Goal: Task Accomplishment & Management: Use online tool/utility

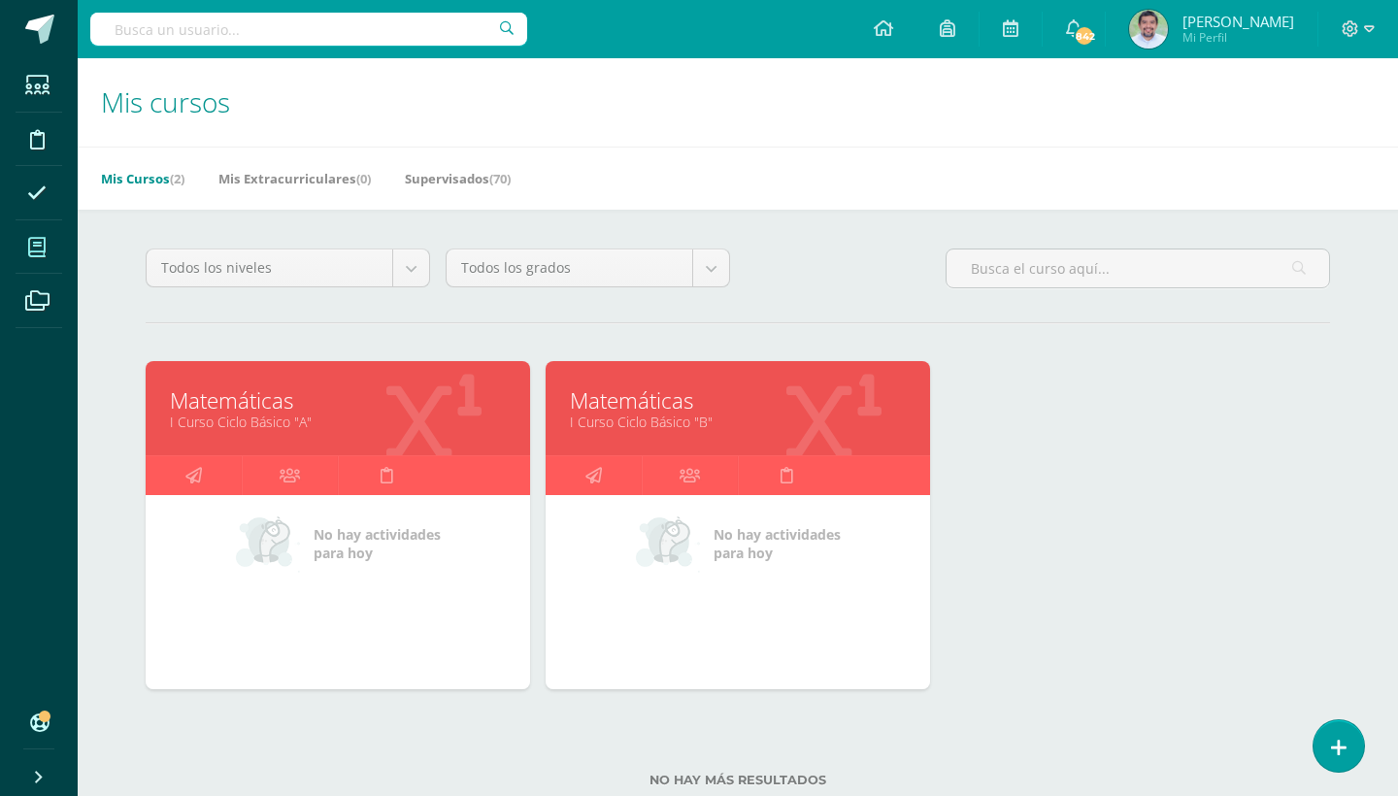
click at [482, 158] on div "Mis Cursos (2) Mis Extracurriculares (0) Supervisados (70)" at bounding box center [761, 178] width 1367 height 63
click at [484, 193] on link "Supervisados (70)" at bounding box center [458, 178] width 106 height 31
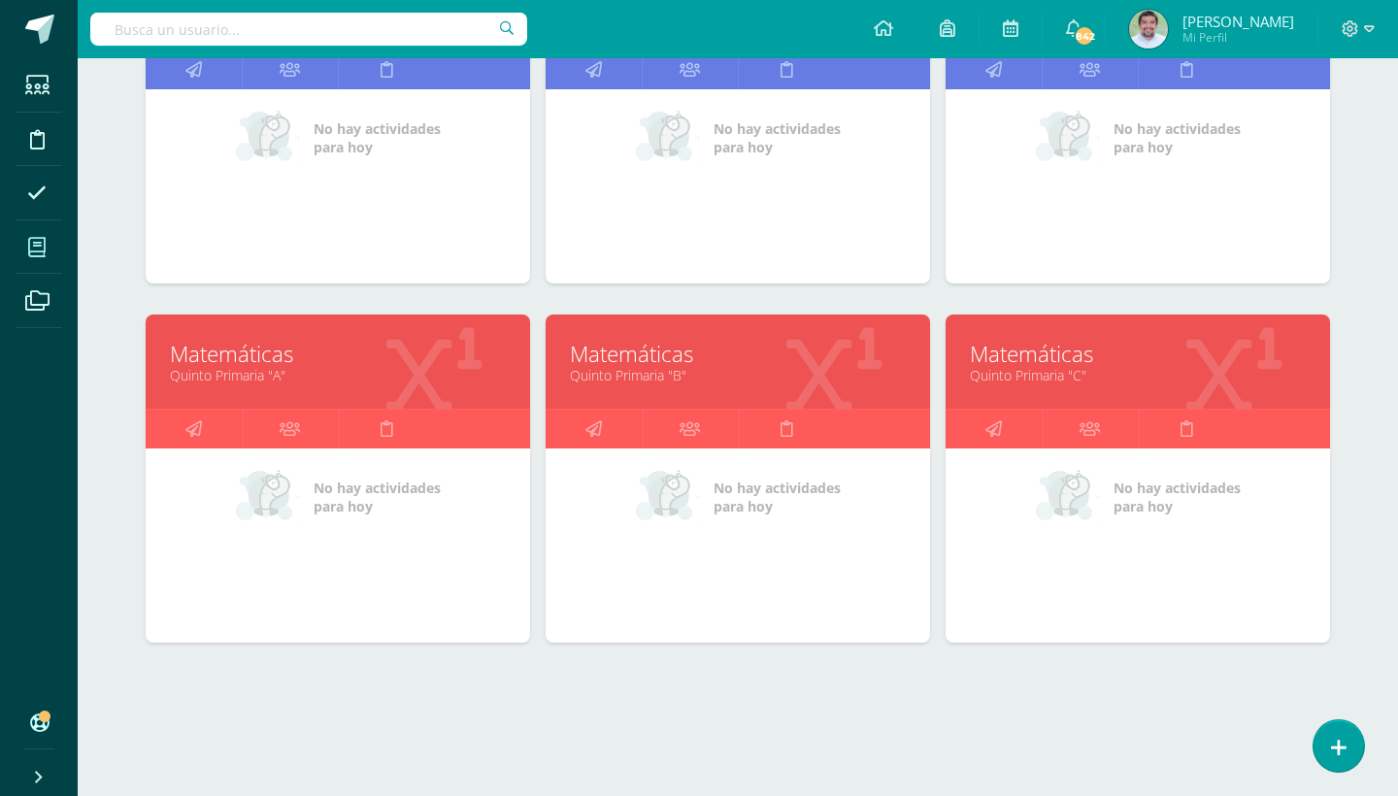
scroll to position [1843, 0]
click at [251, 358] on link "Matemáticas" at bounding box center [338, 354] width 336 height 30
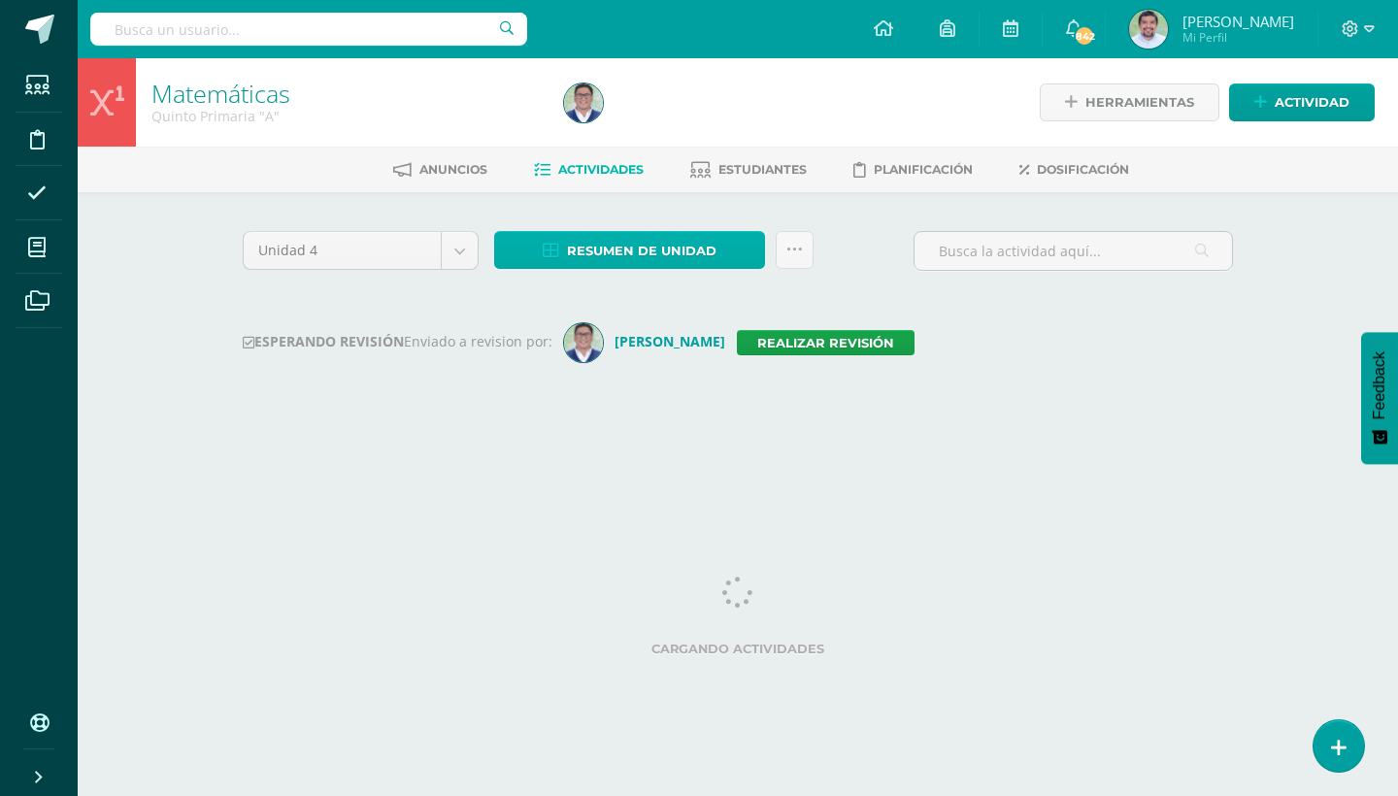
click at [749, 252] on link "Resumen de unidad" at bounding box center [629, 250] width 271 height 38
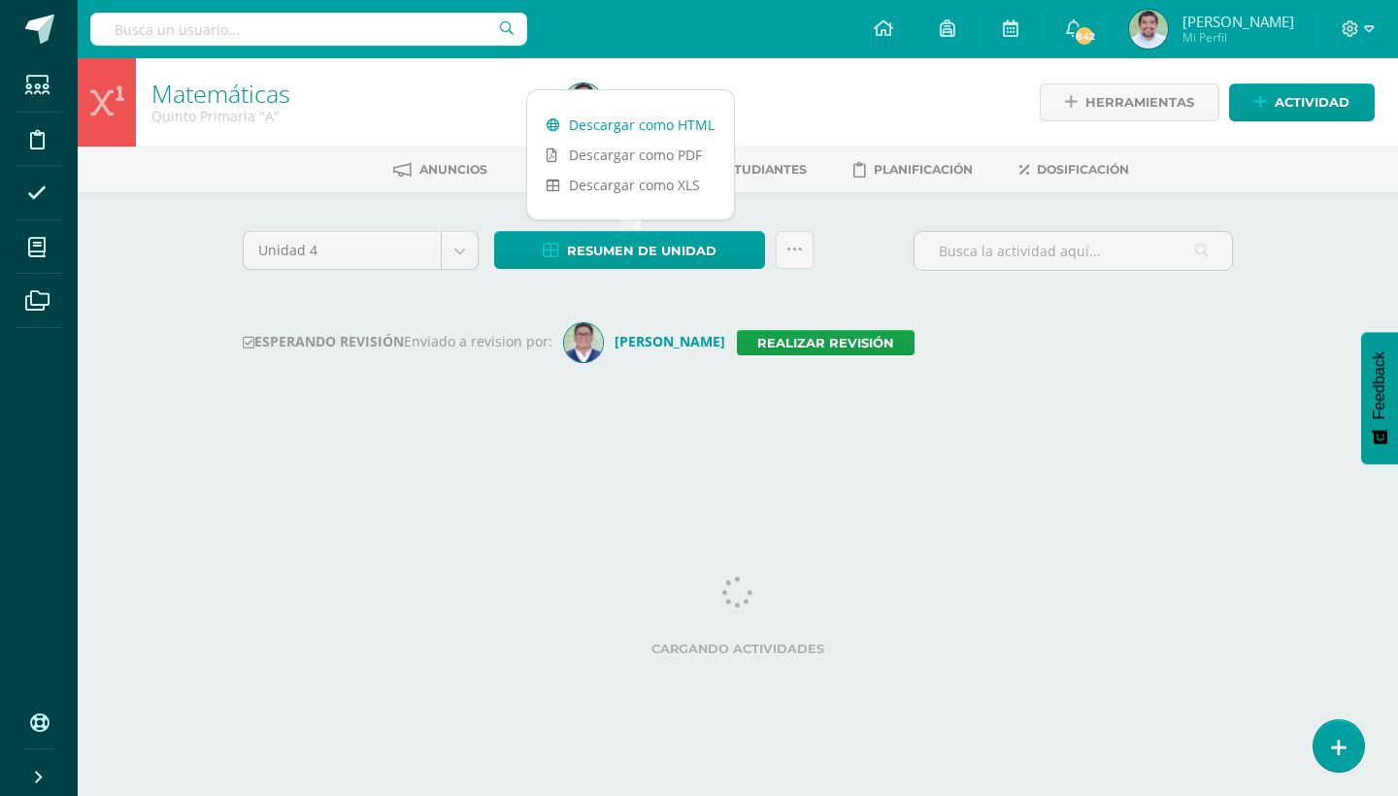
click at [668, 114] on link "Descargar como HTML" at bounding box center [630, 125] width 207 height 30
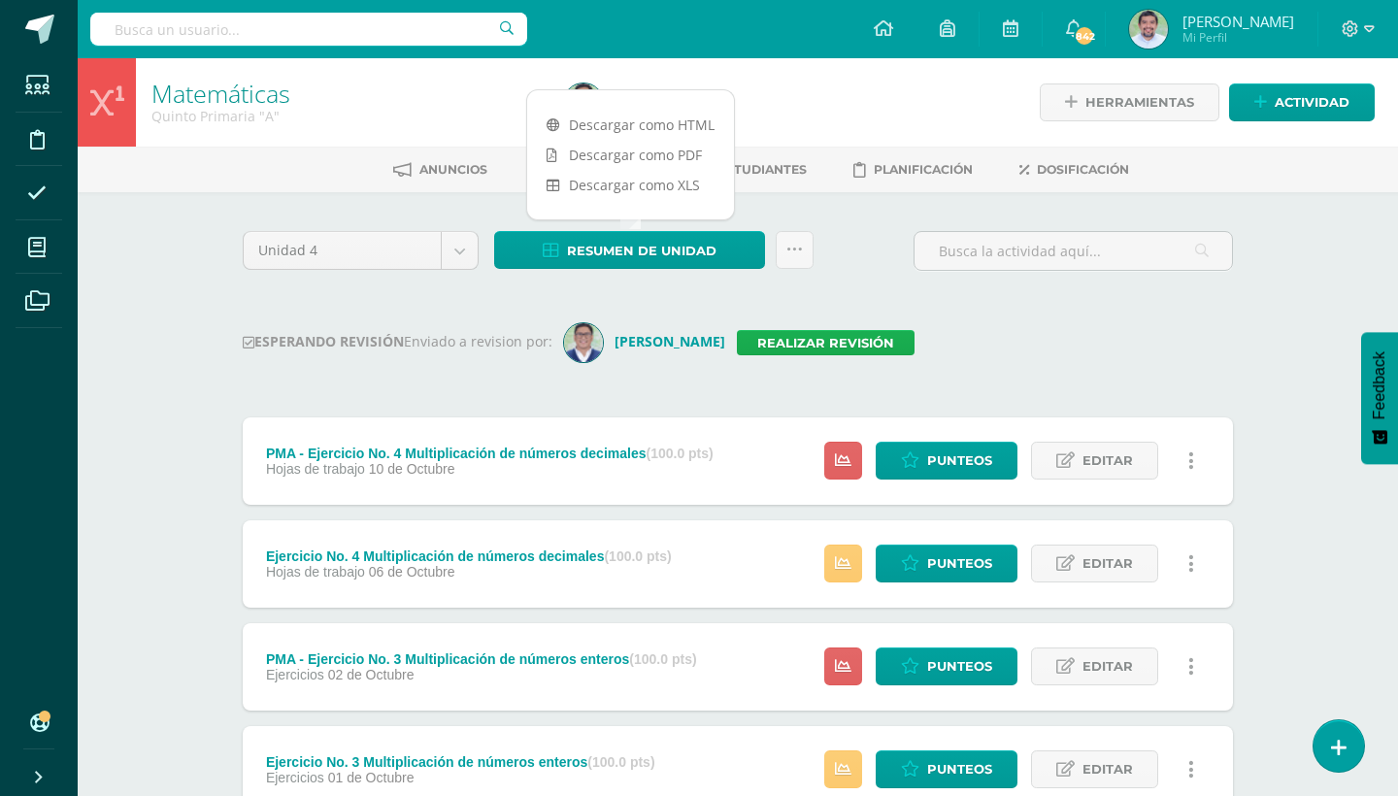
click at [858, 341] on link "Realizar revisión" at bounding box center [826, 342] width 178 height 25
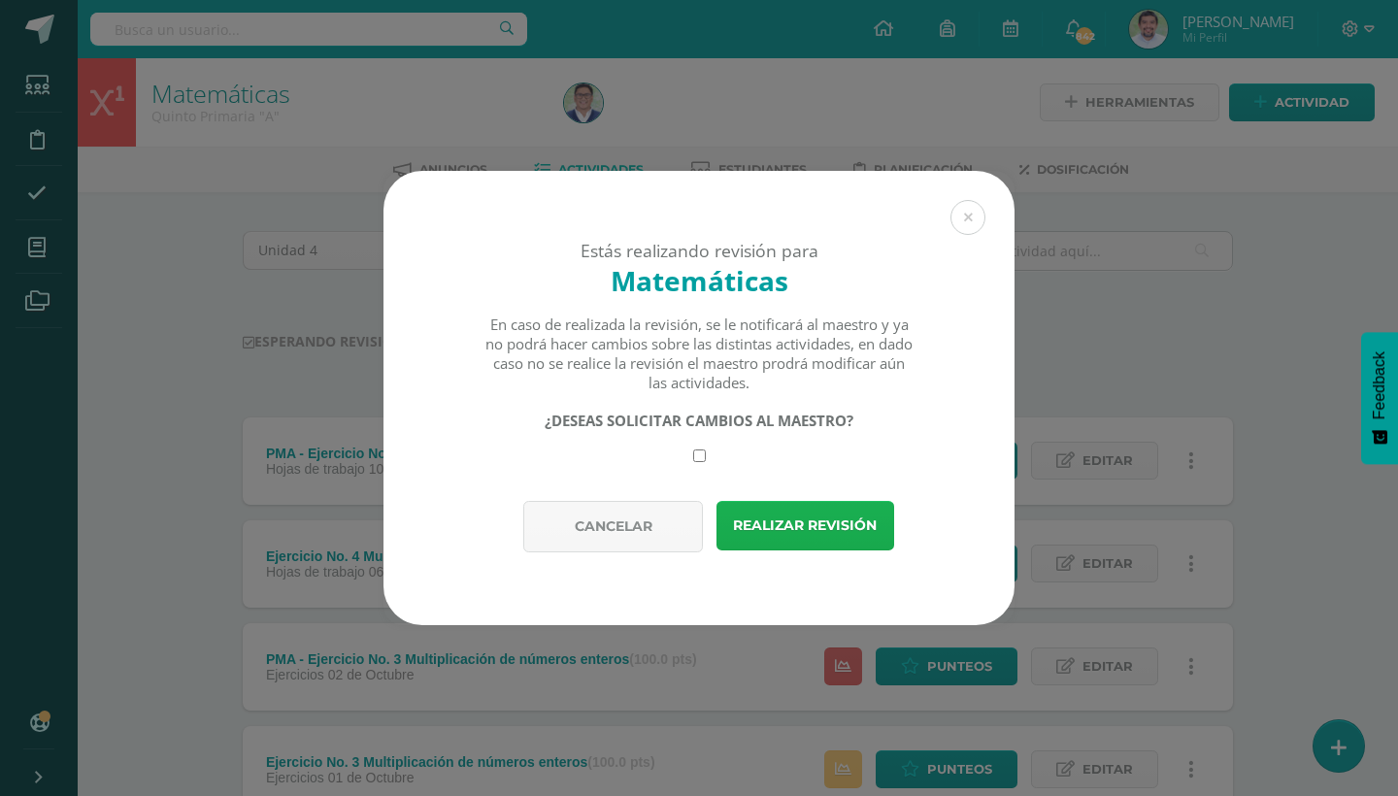
click at [803, 518] on button "Realizar revisión" at bounding box center [806, 526] width 178 height 50
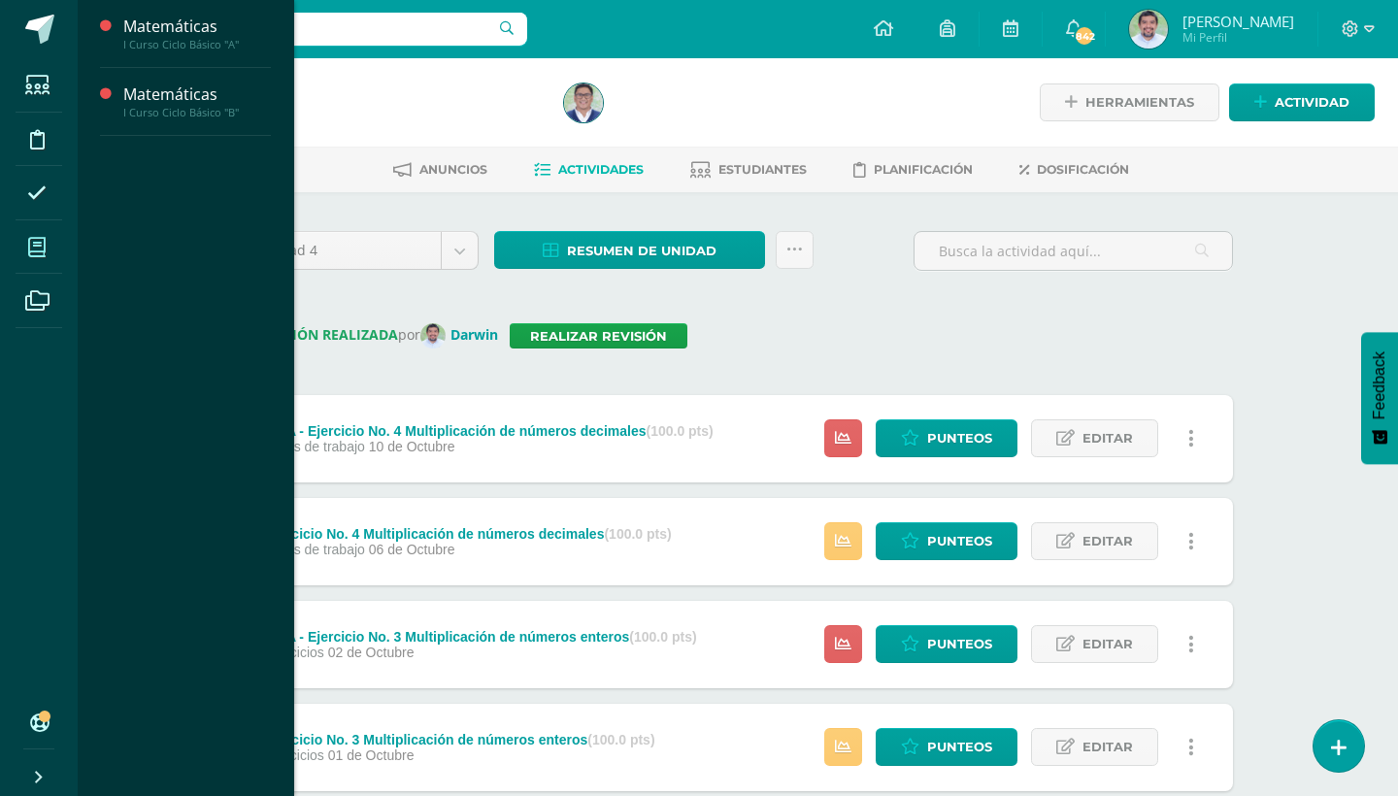
click at [41, 238] on icon at bounding box center [36, 247] width 17 height 19
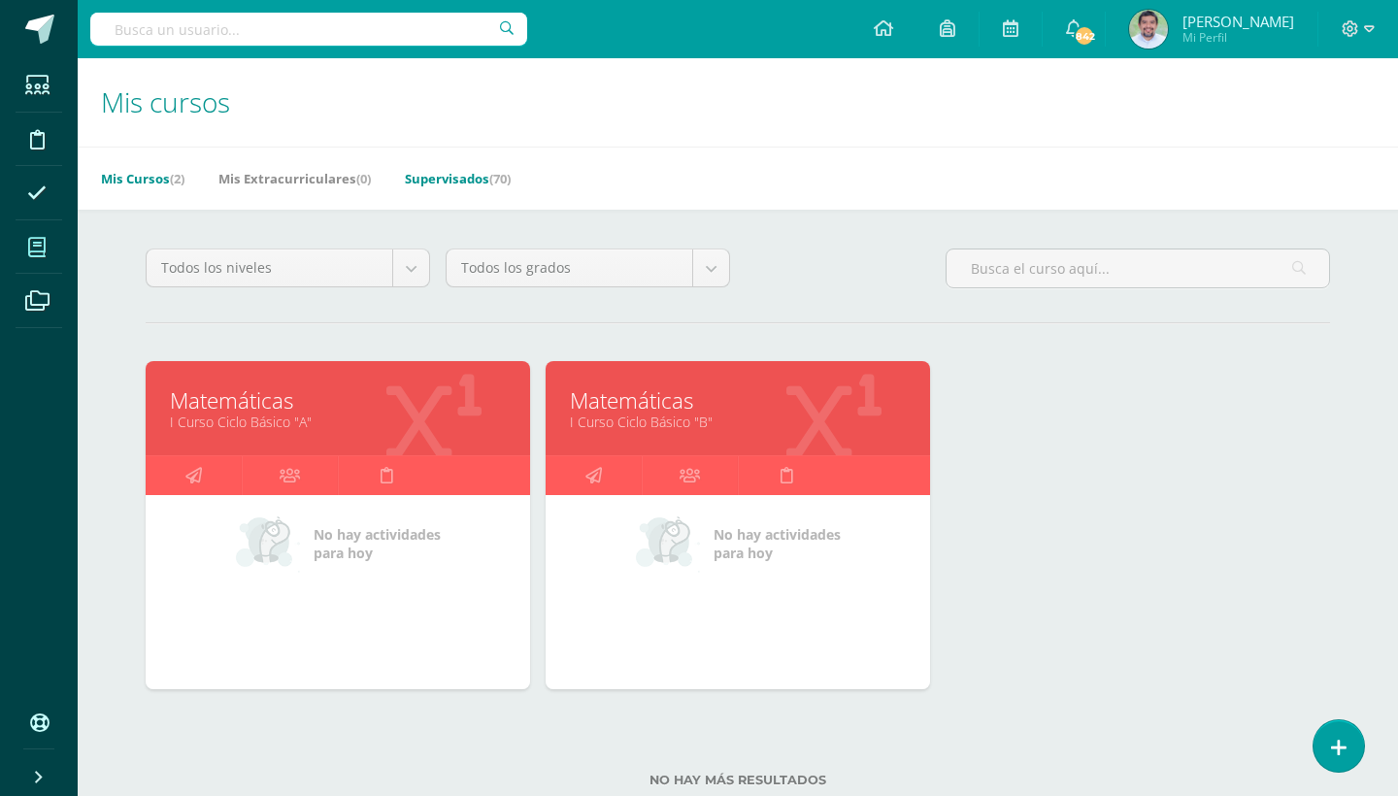
click at [502, 168] on link "Supervisados (70)" at bounding box center [458, 178] width 106 height 31
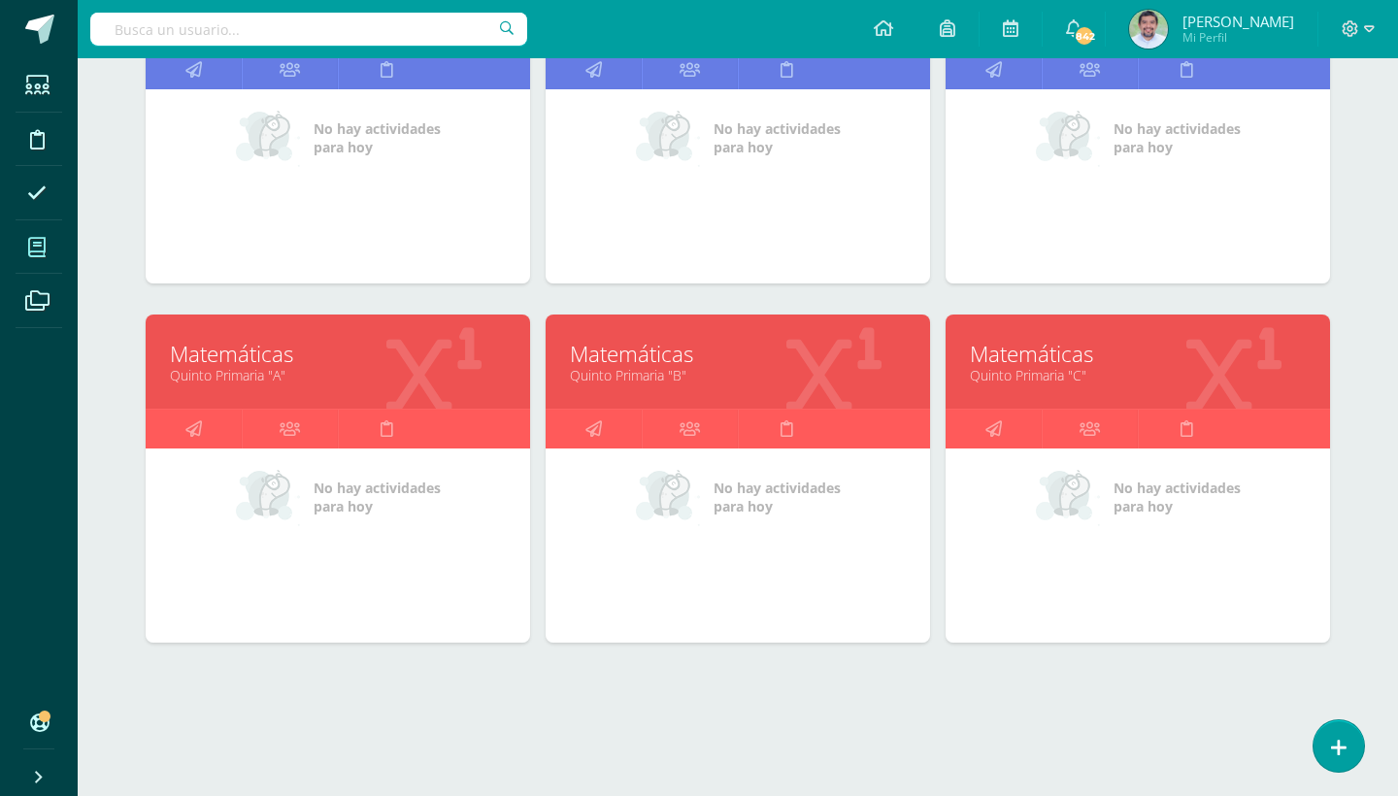
scroll to position [1843, 0]
click at [653, 369] on link "Quinto Primaria "B"" at bounding box center [738, 375] width 336 height 18
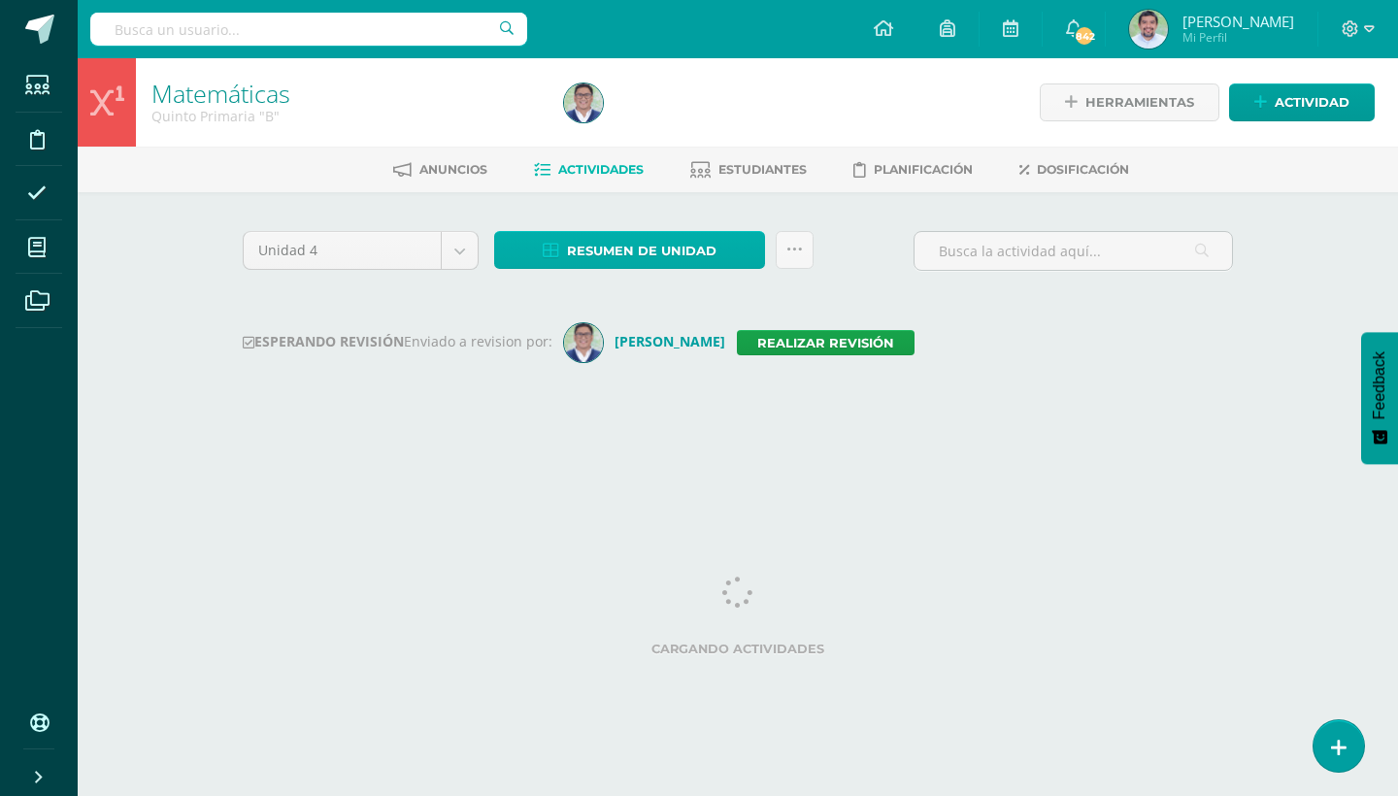
click at [752, 251] on link "Resumen de unidad" at bounding box center [629, 250] width 271 height 38
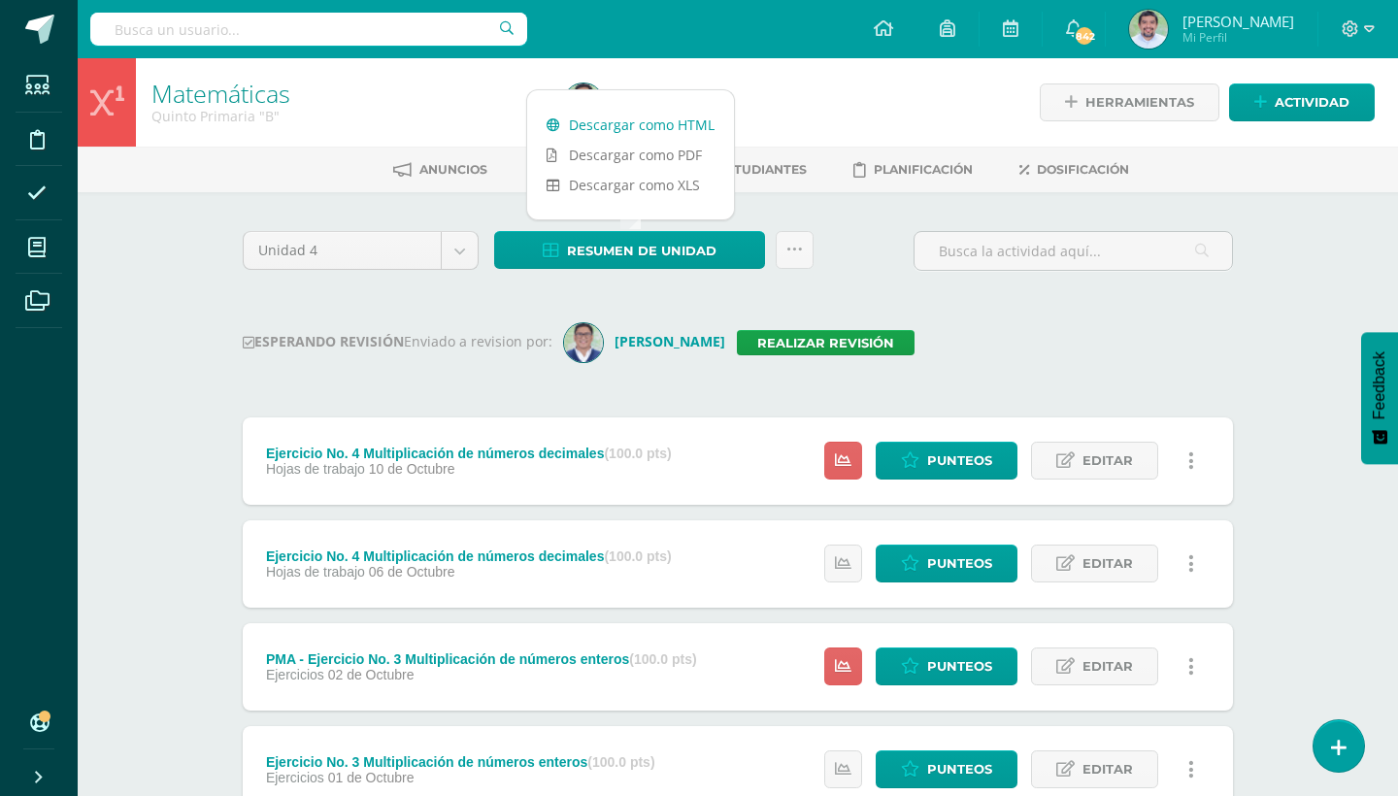
click at [683, 130] on link "Descargar como HTML" at bounding box center [630, 125] width 207 height 30
click at [861, 346] on link "Realizar revisión" at bounding box center [826, 342] width 178 height 25
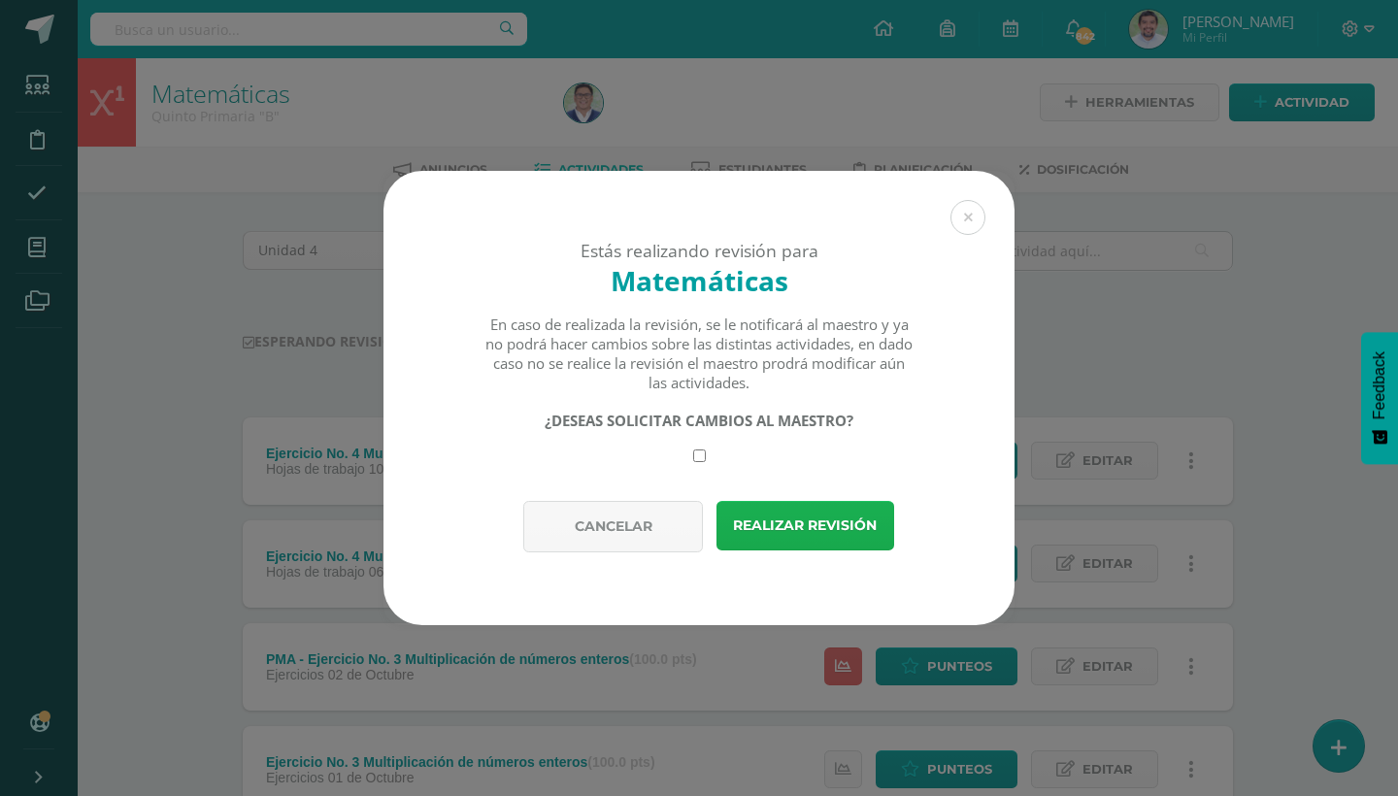
click at [792, 518] on button "Realizar revisión" at bounding box center [806, 526] width 178 height 50
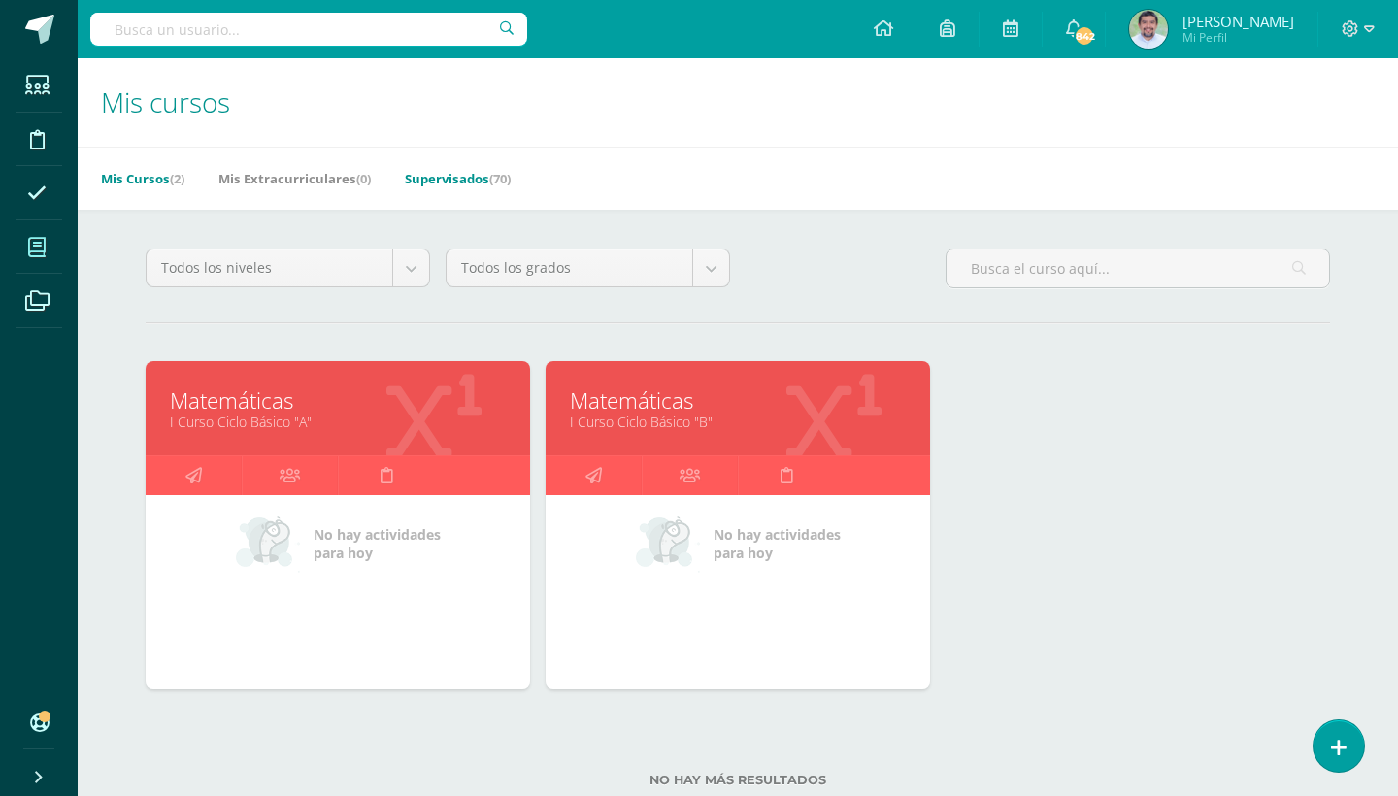
click at [477, 176] on link "Supervisados (70)" at bounding box center [458, 178] width 106 height 31
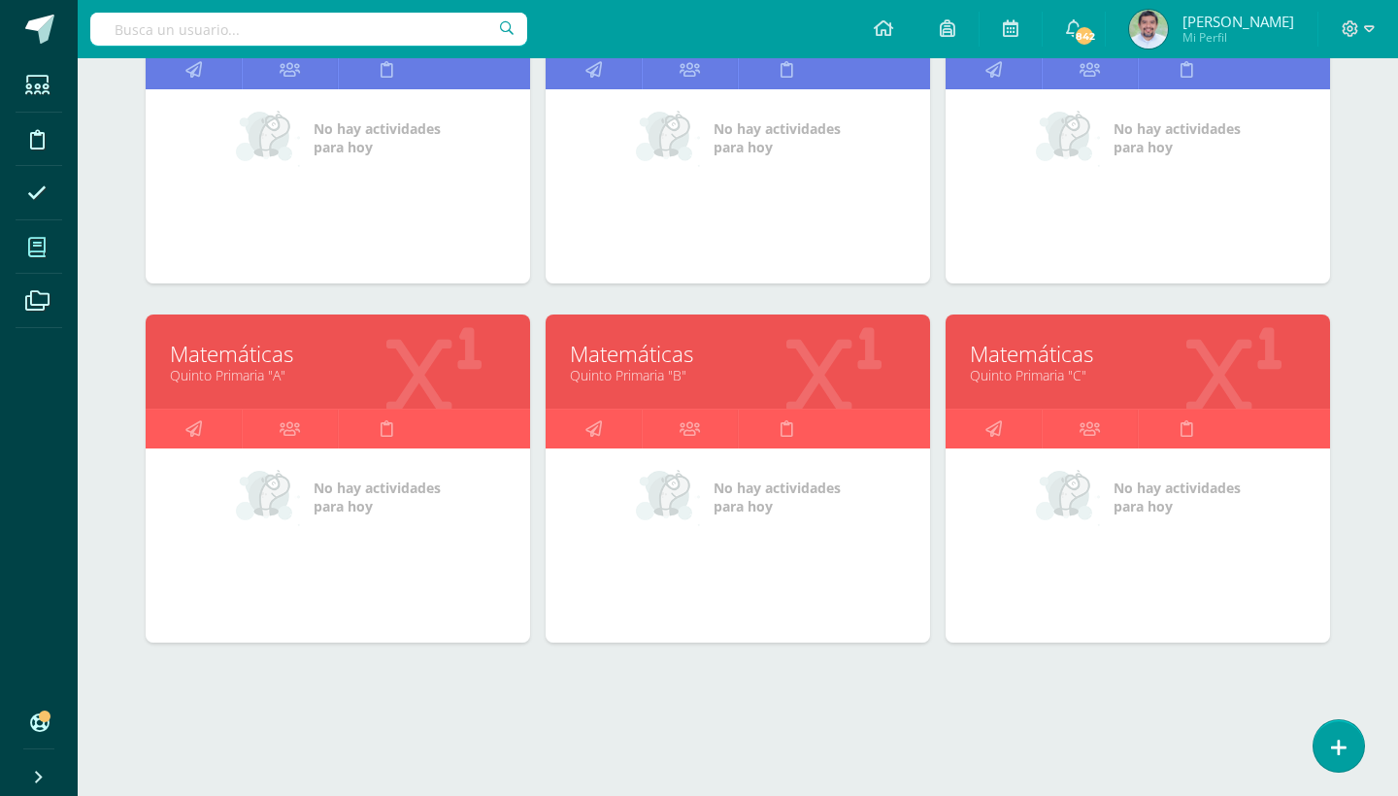
scroll to position [1841, 0]
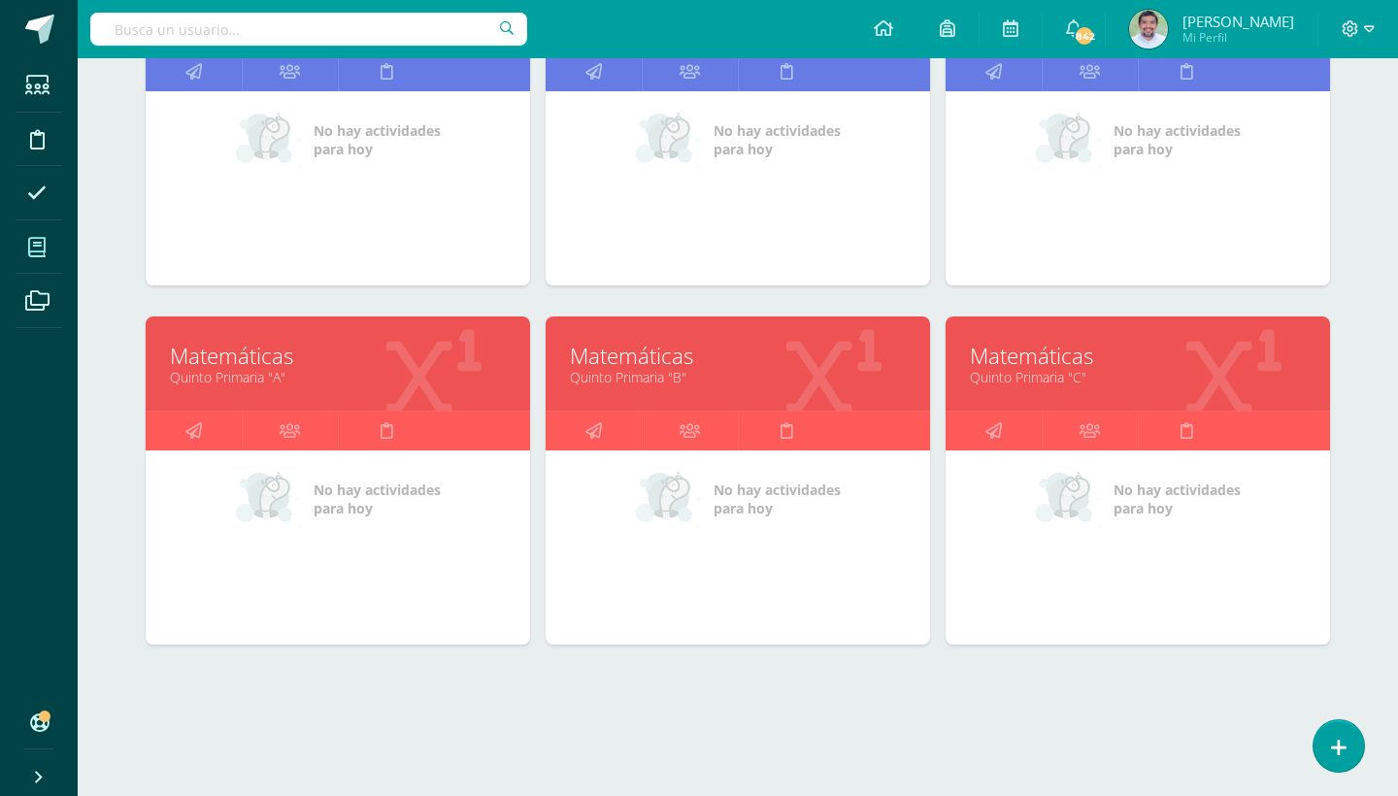
click at [1037, 371] on link "Quinto Primaria "C"" at bounding box center [1138, 377] width 336 height 18
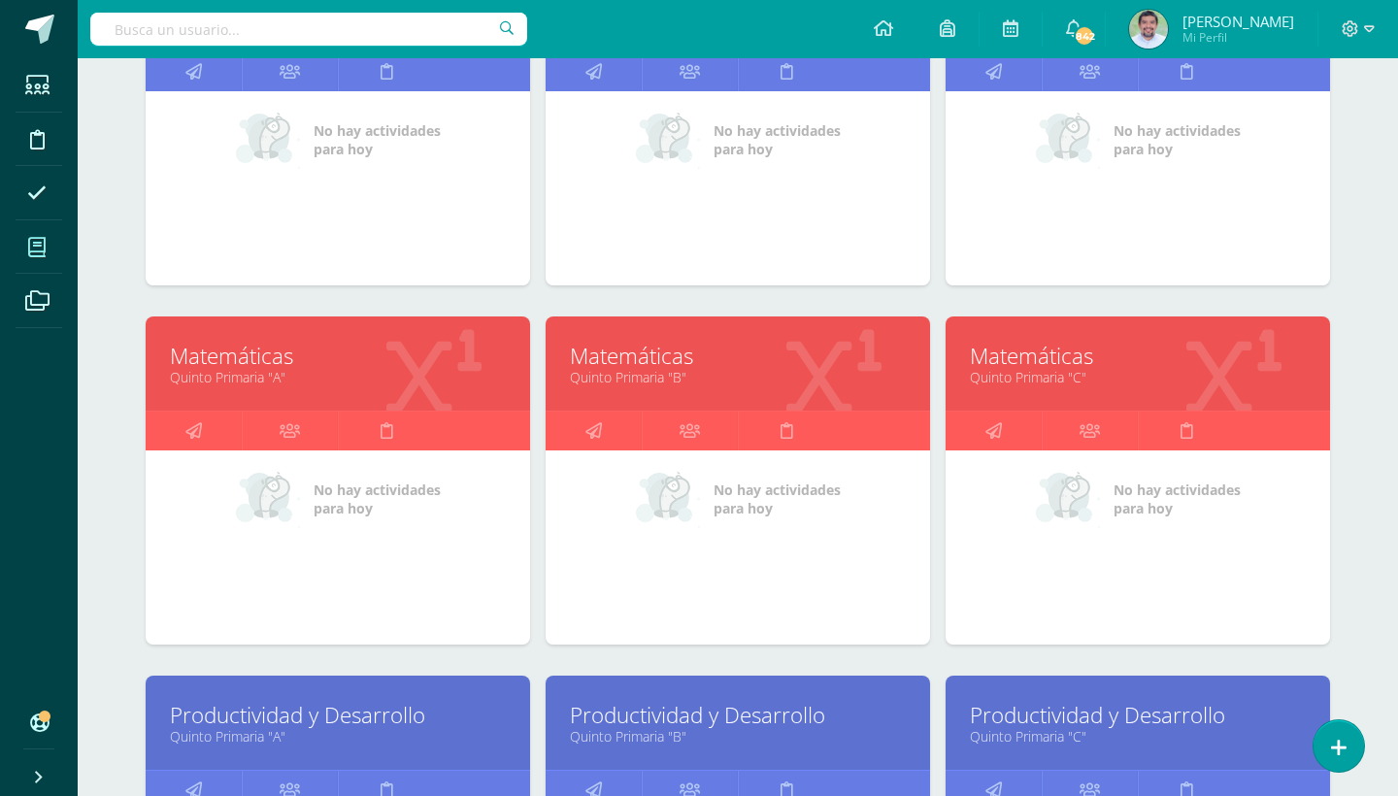
click at [1088, 365] on link "Matemáticas" at bounding box center [1138, 356] width 336 height 30
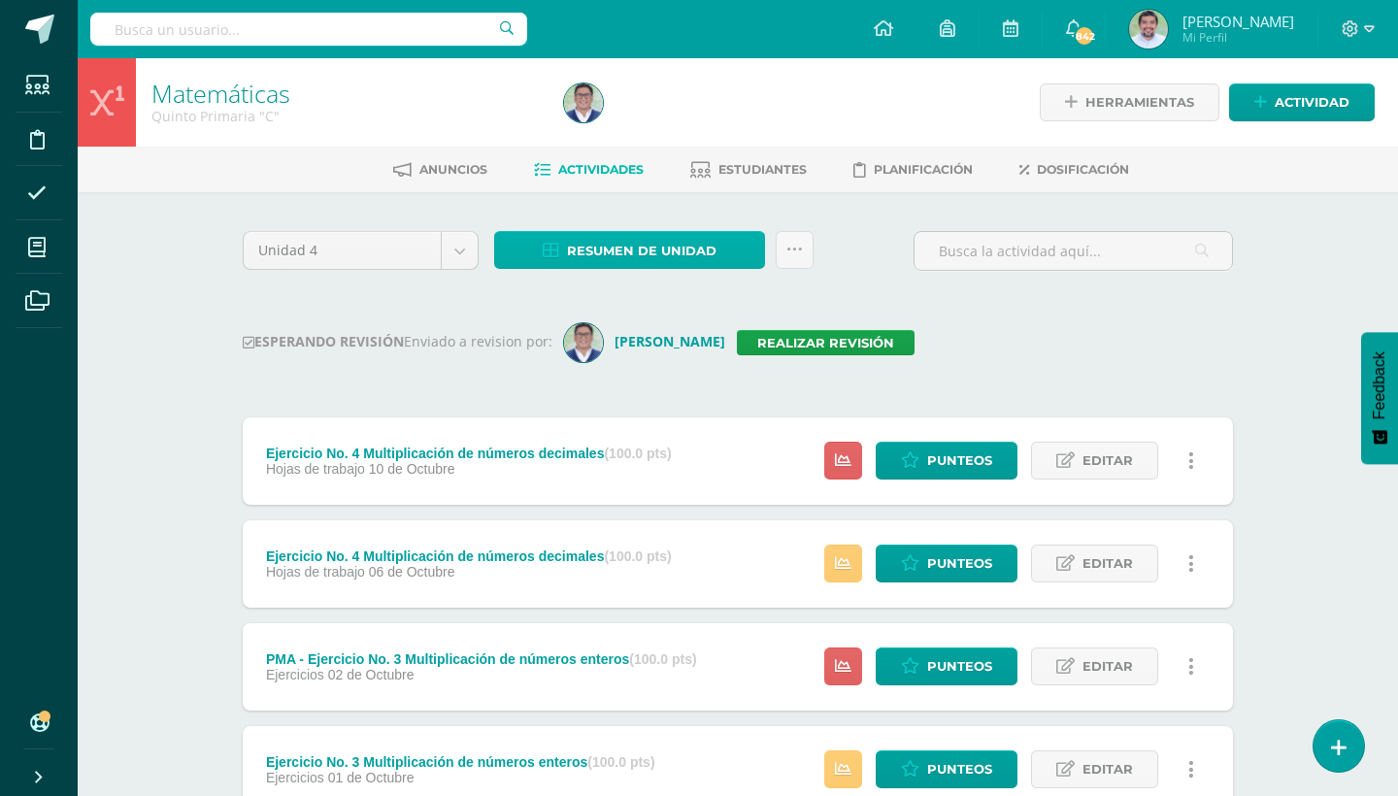
click at [742, 241] on link "Resumen de unidad" at bounding box center [629, 250] width 271 height 38
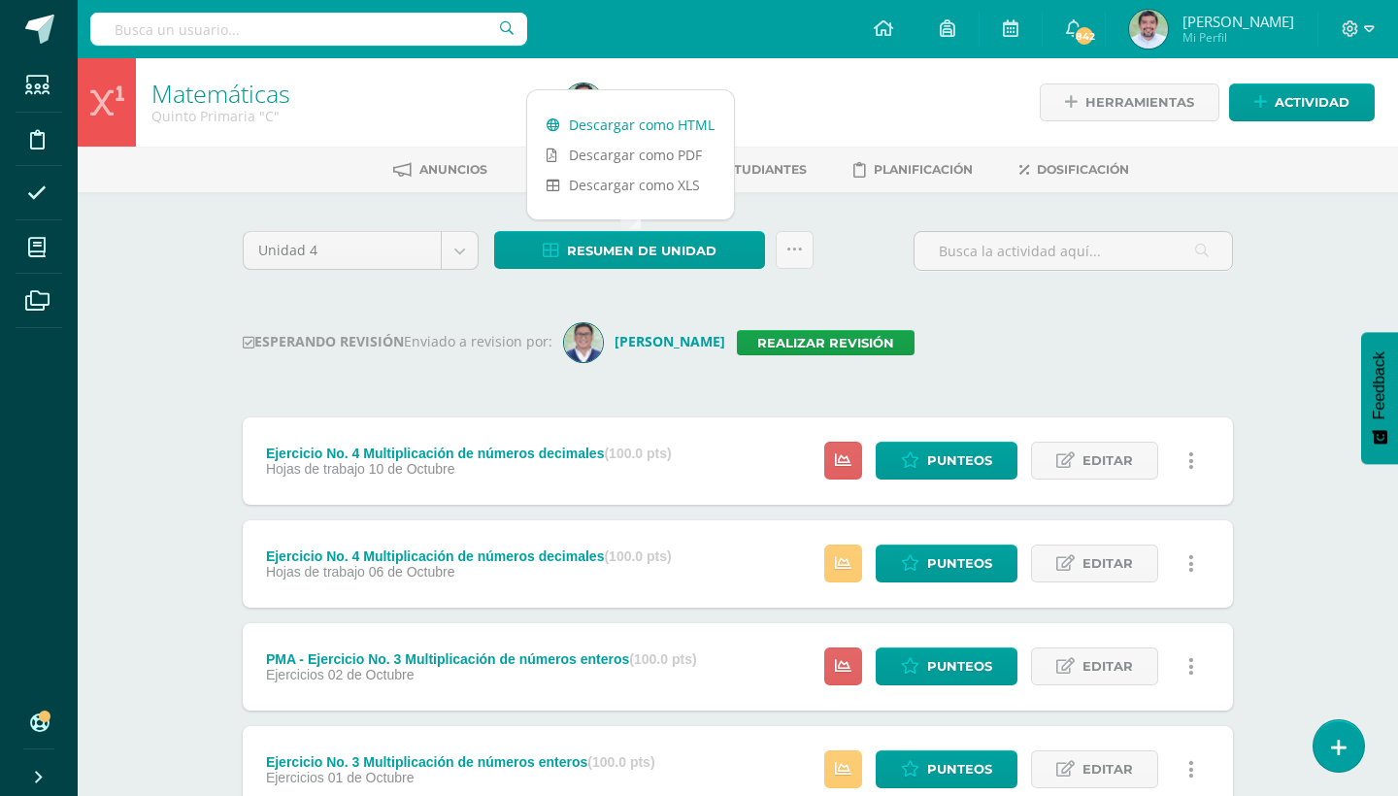
click at [681, 118] on link "Descargar como HTML" at bounding box center [630, 125] width 207 height 30
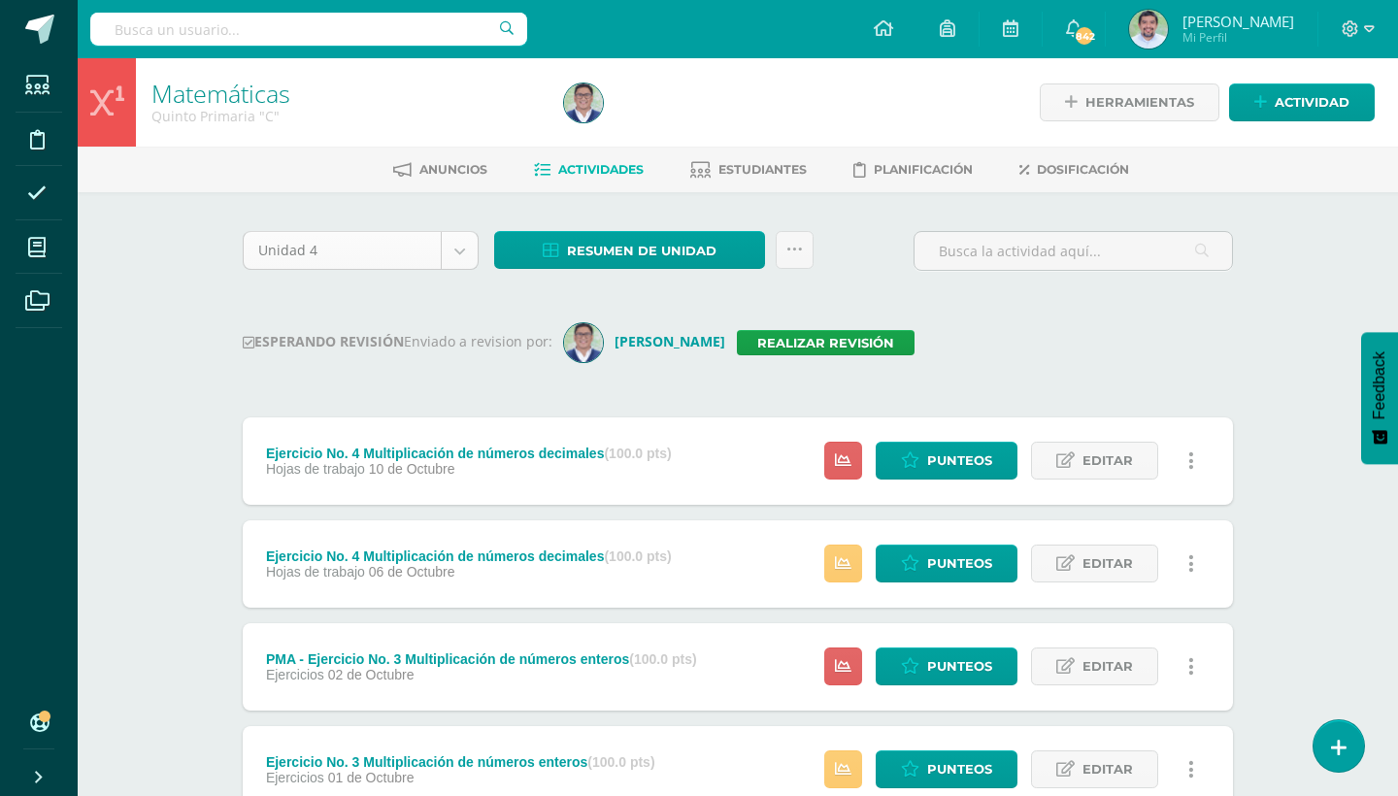
click at [467, 241] on body "Estudiantes Disciplina Asistencia Mis cursos Archivos Soporte Ayuda Reportar un…" at bounding box center [699, 728] width 1398 height 1457
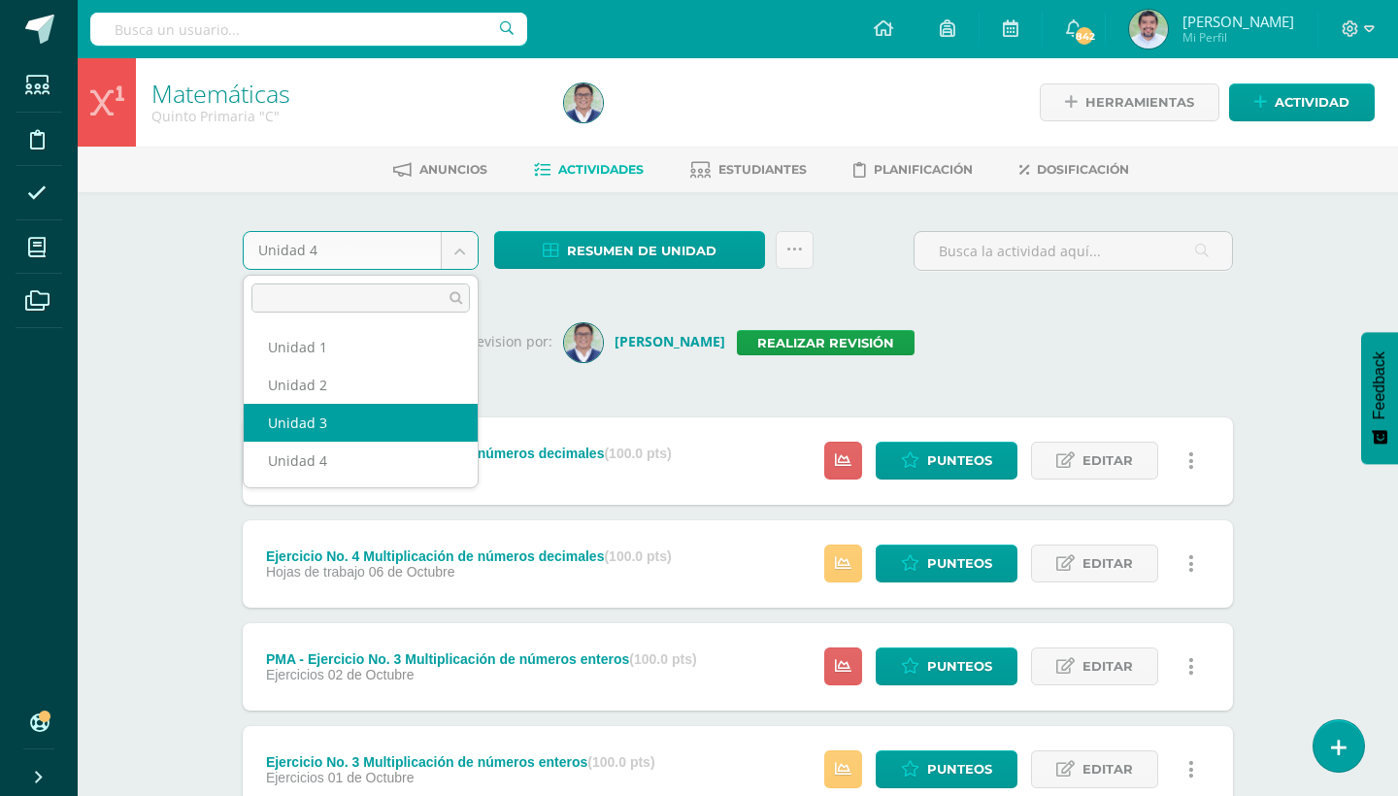
select select "Unidad 3"
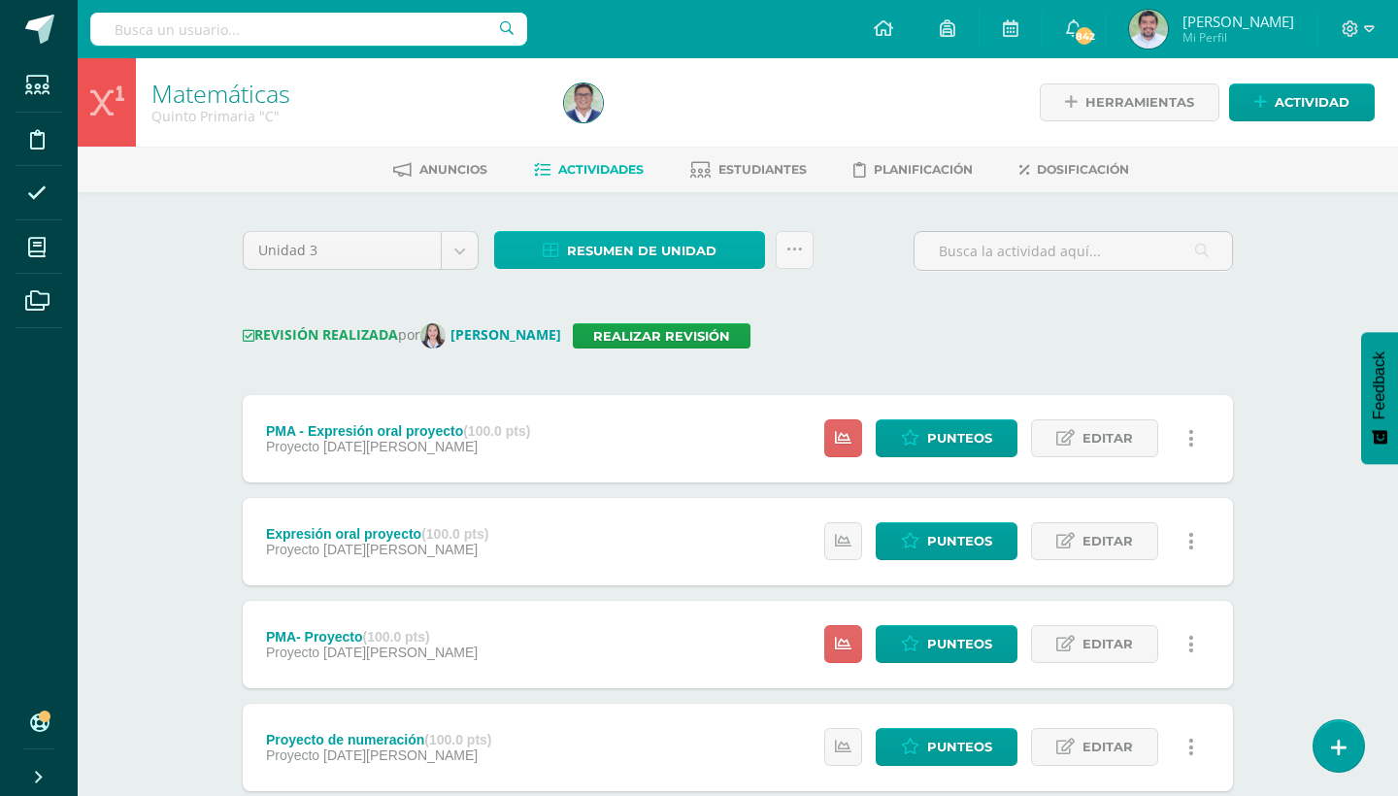
click at [759, 255] on link "Resumen de unidad" at bounding box center [629, 250] width 271 height 38
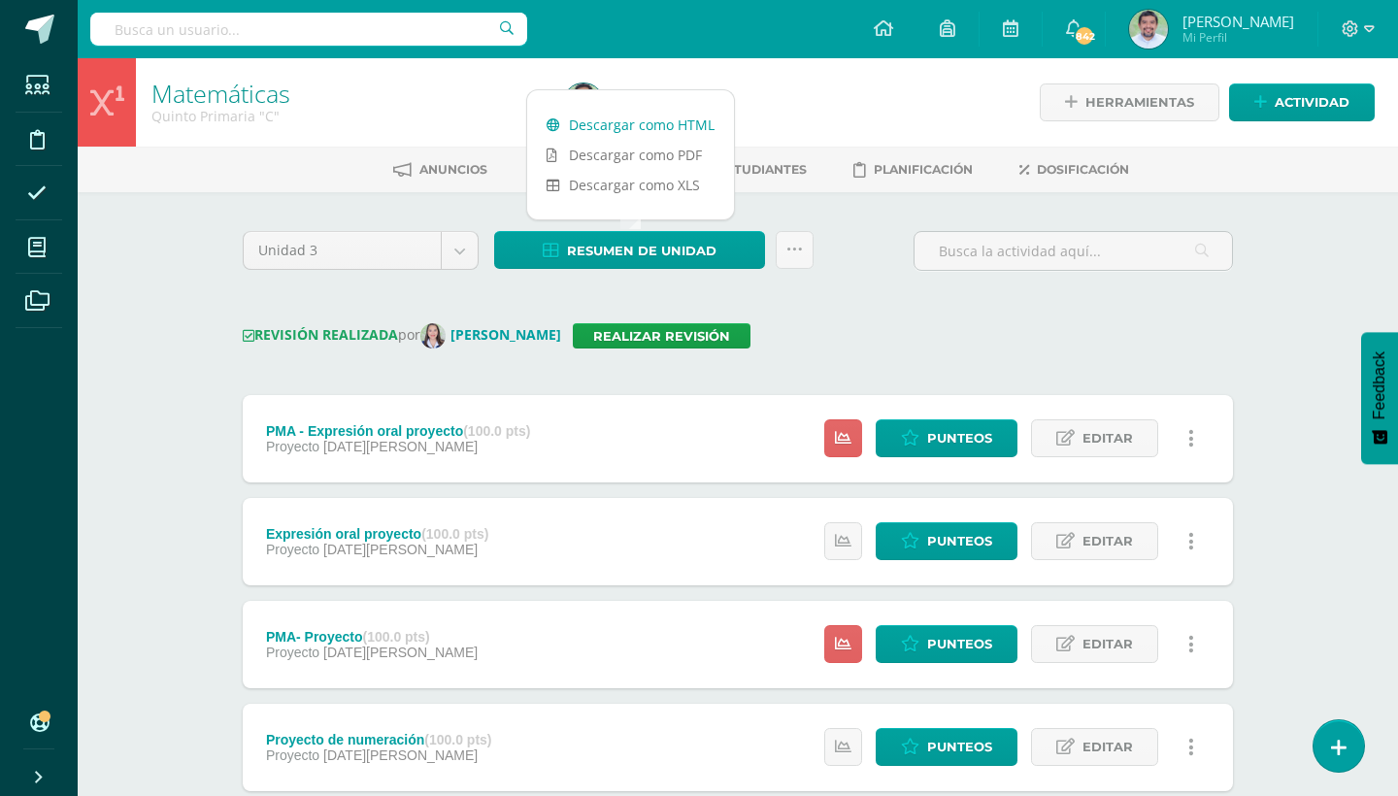
click at [678, 125] on link "Descargar como HTML" at bounding box center [630, 125] width 207 height 30
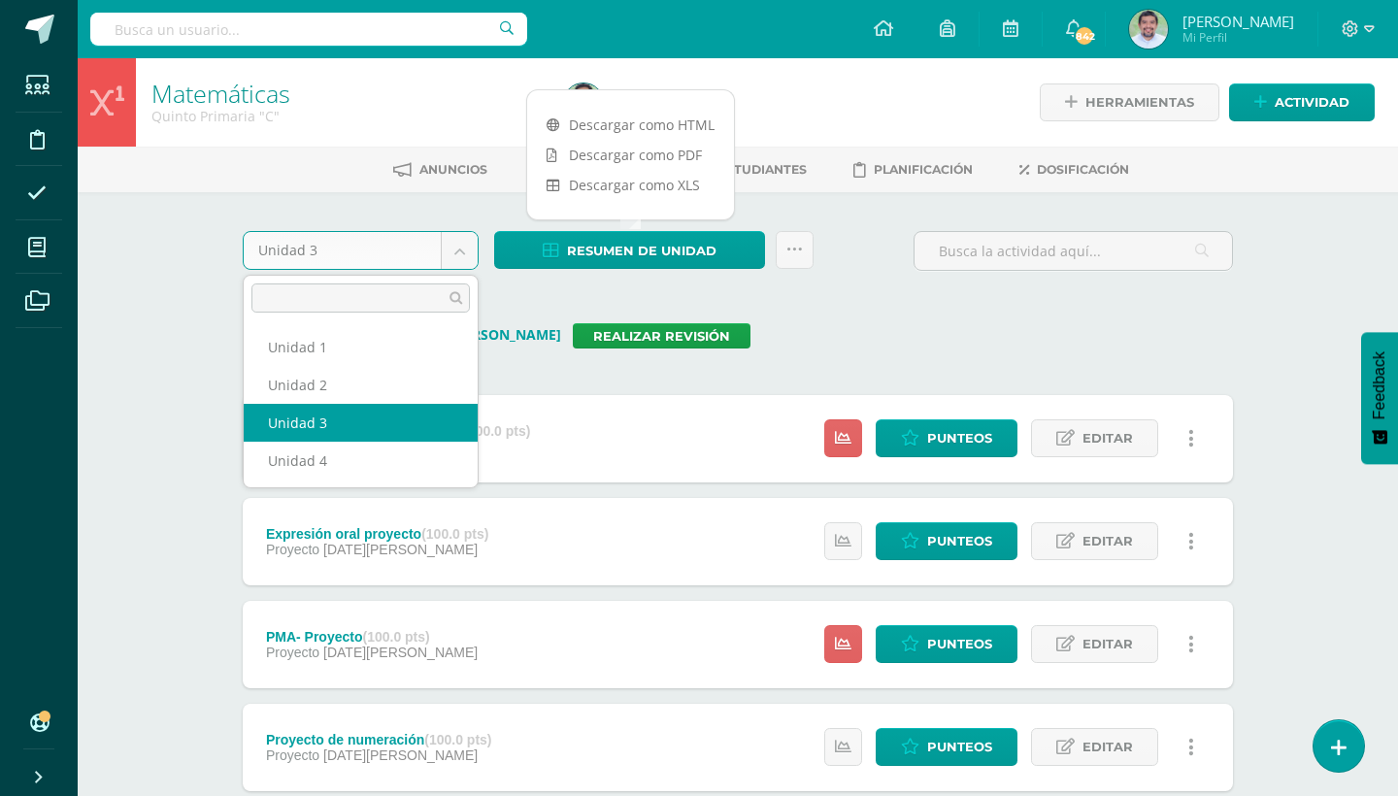
click at [450, 243] on body "Estudiantes Disciplina Asistencia Mis cursos Archivos Soporte Ayuda Reportar un…" at bounding box center [699, 765] width 1398 height 1531
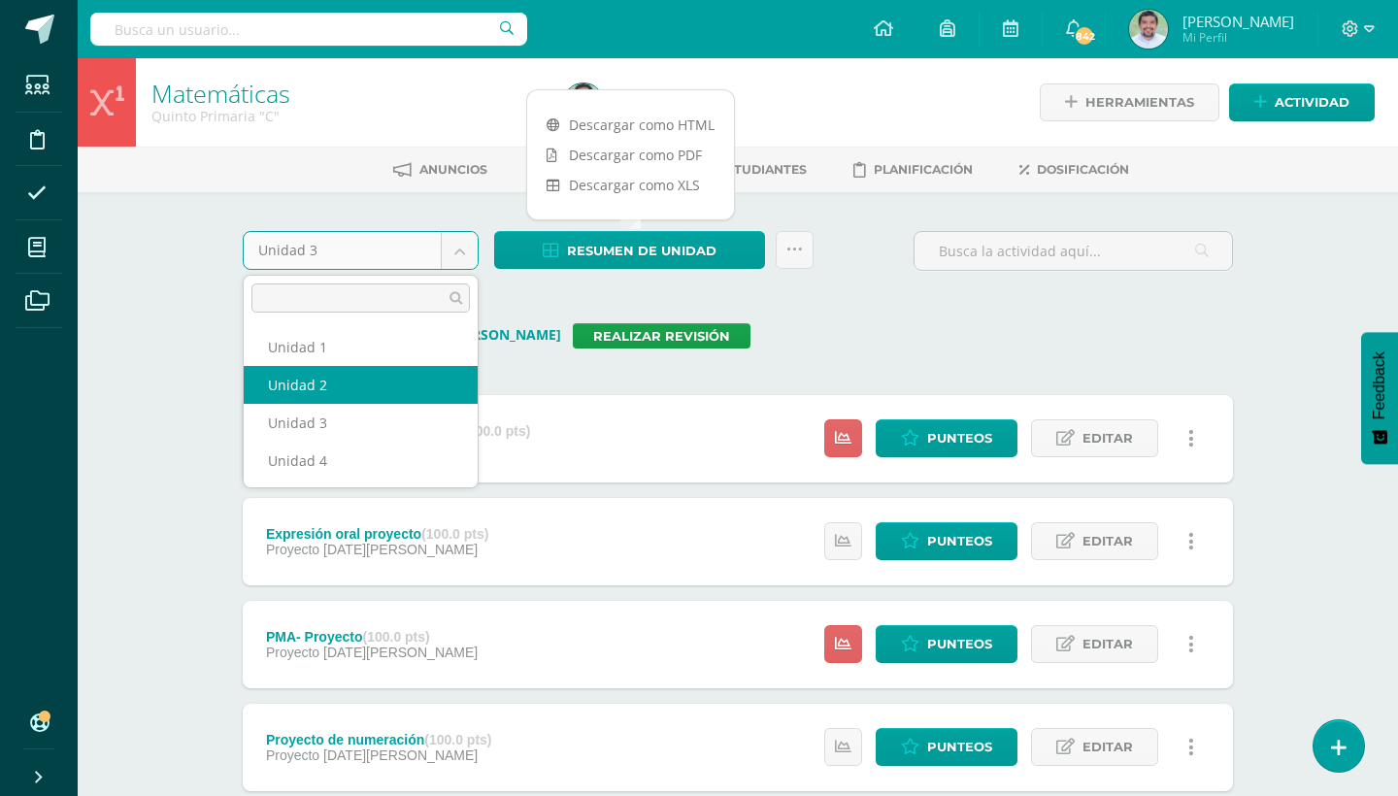
select select "Unidad 2"
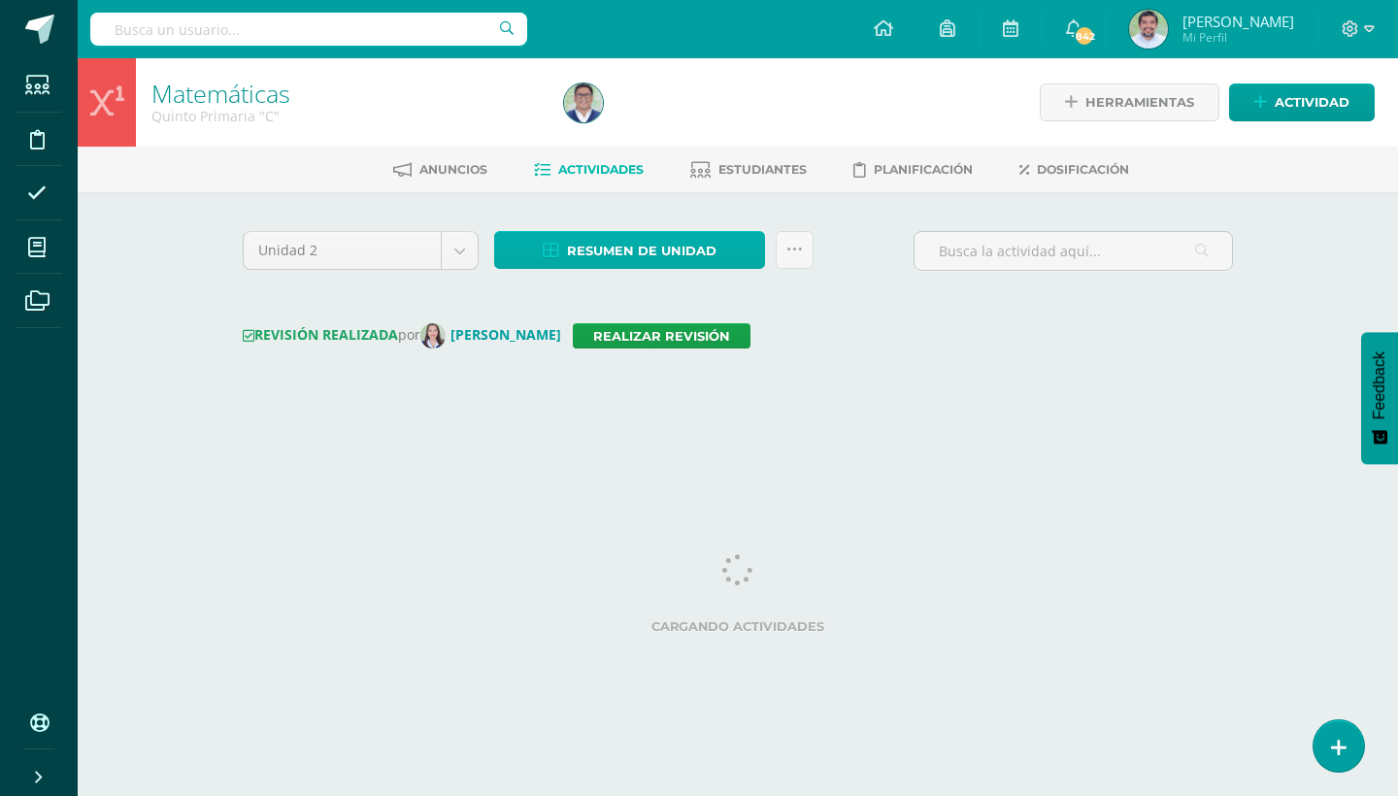
click at [746, 256] on link "Resumen de unidad" at bounding box center [629, 250] width 271 height 38
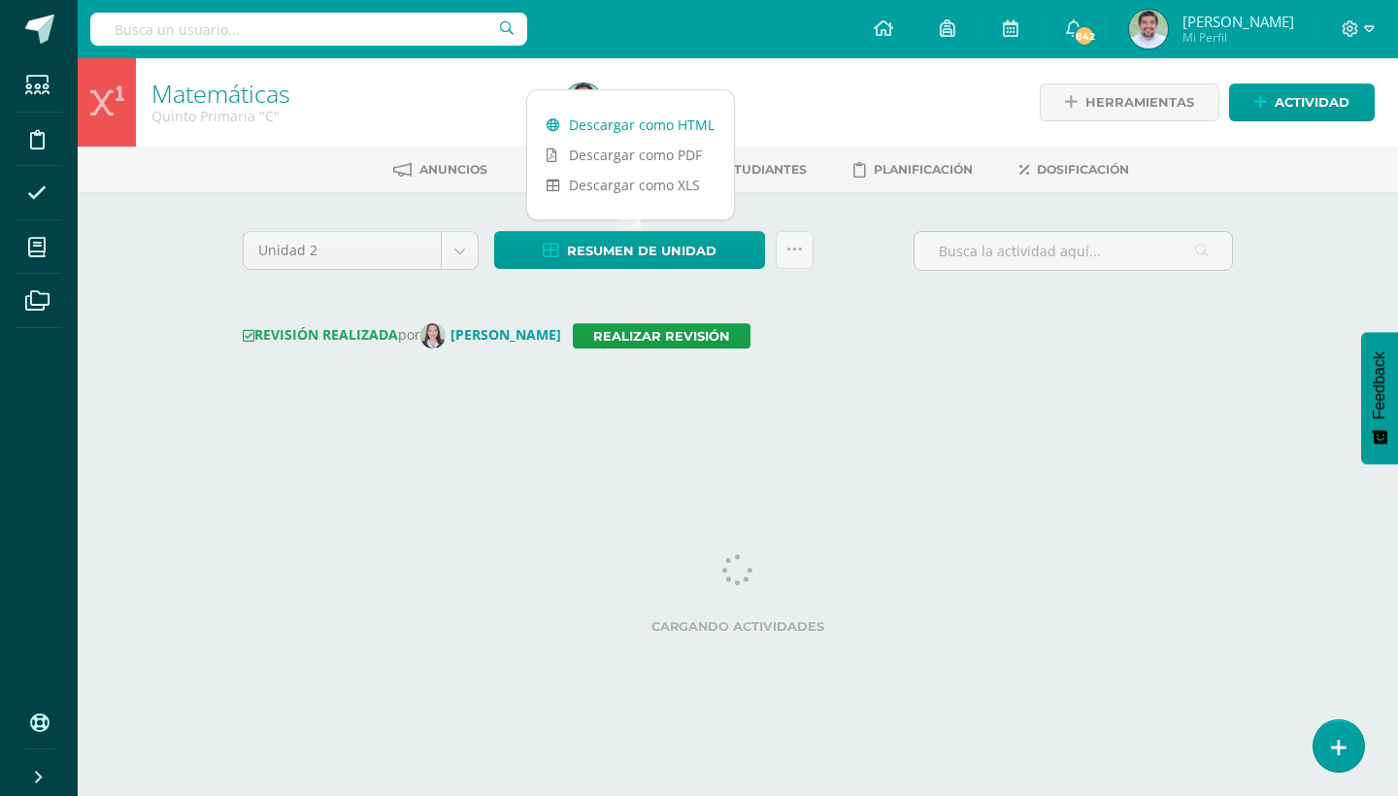
click at [677, 122] on link "Descargar como HTML" at bounding box center [630, 125] width 207 height 30
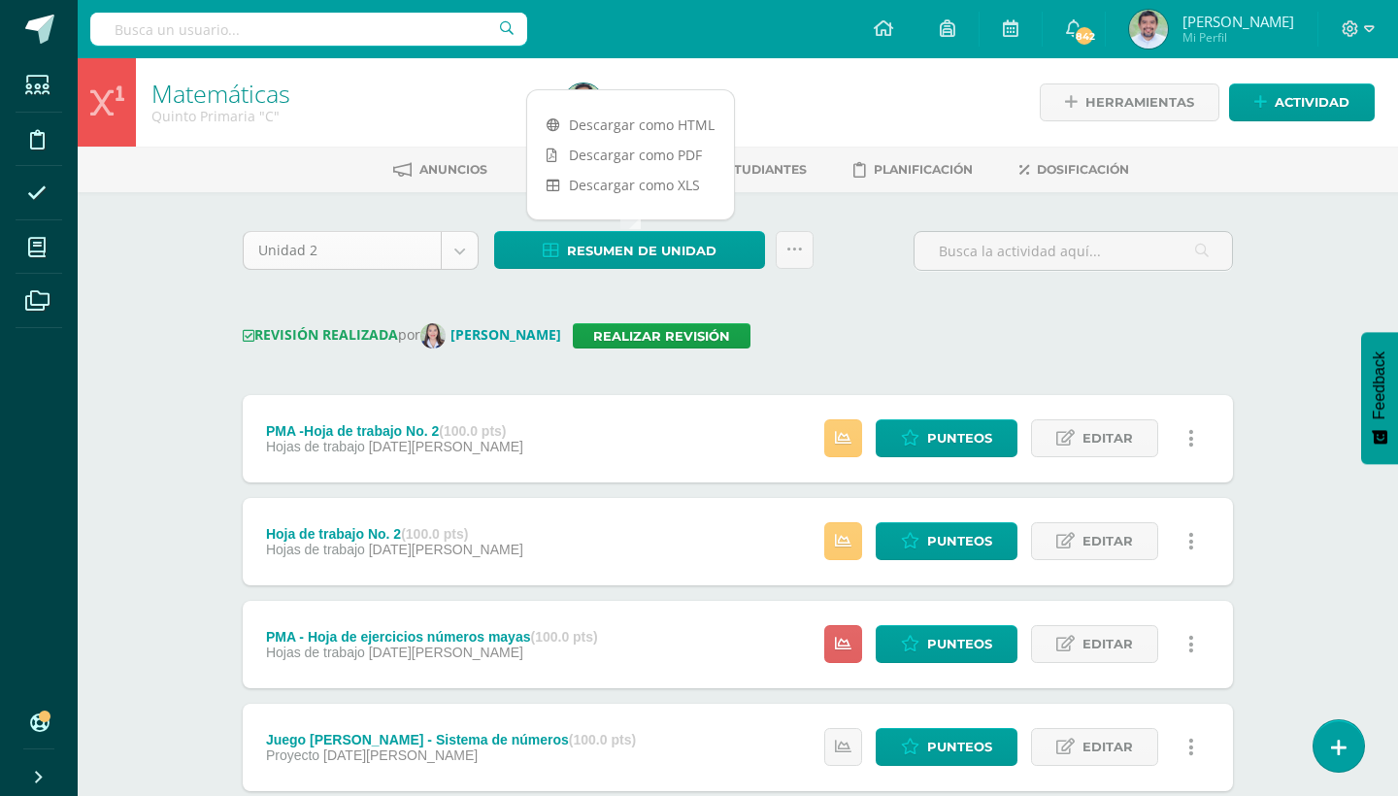
click at [472, 240] on body "Estudiantes Disciplina Asistencia Mis cursos Archivos Soporte Ayuda Reportar un…" at bounding box center [699, 765] width 1398 height 1531
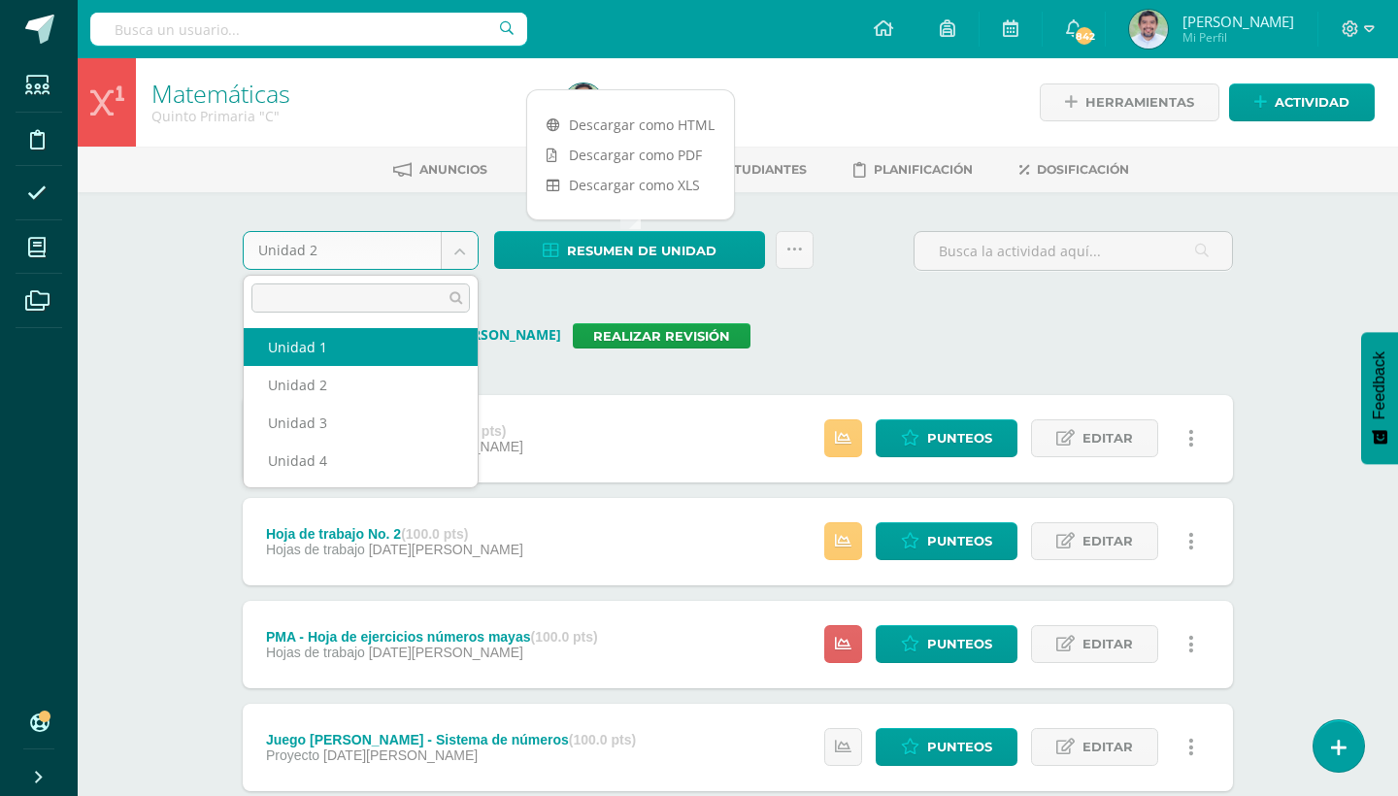
select select "Unidad 1"
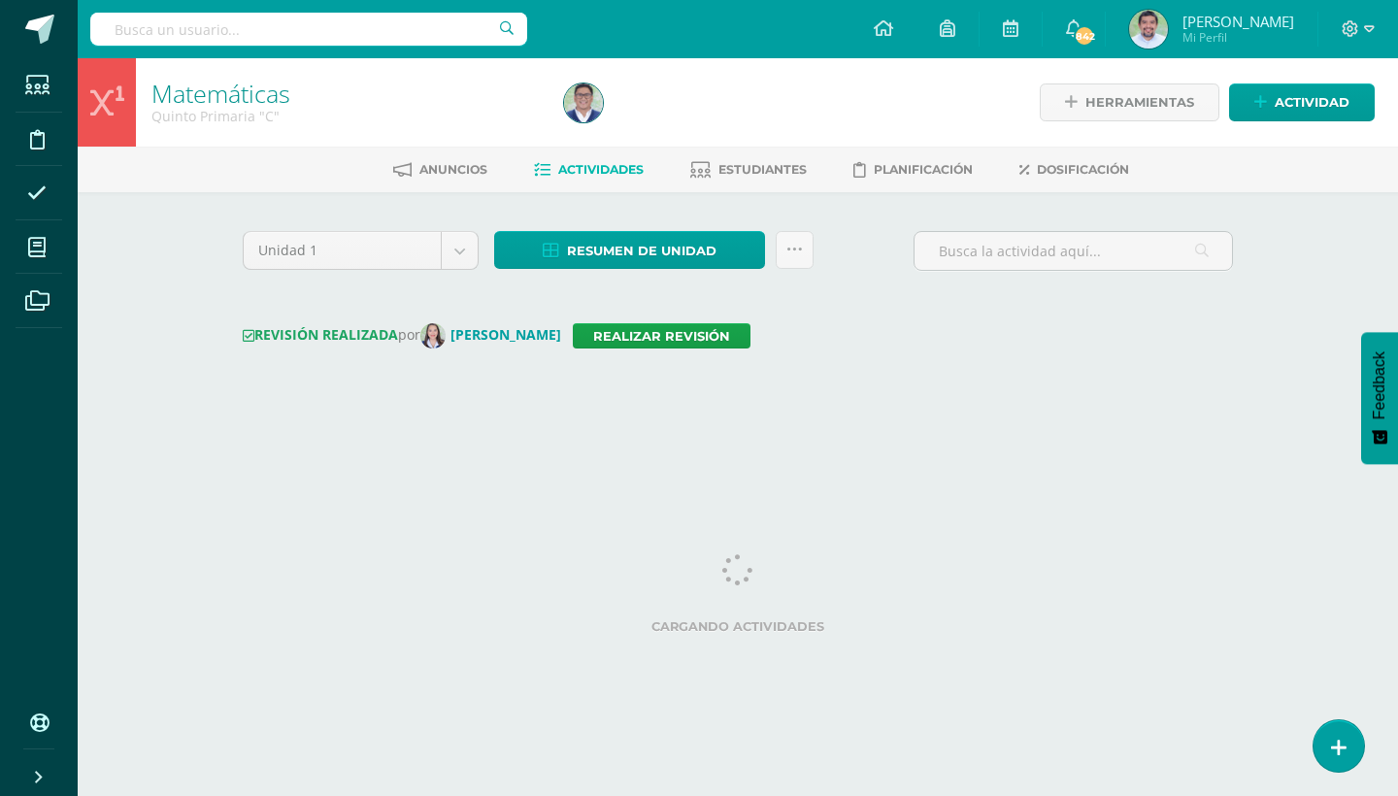
click at [745, 248] on link "Resumen de unidad" at bounding box center [629, 250] width 271 height 38
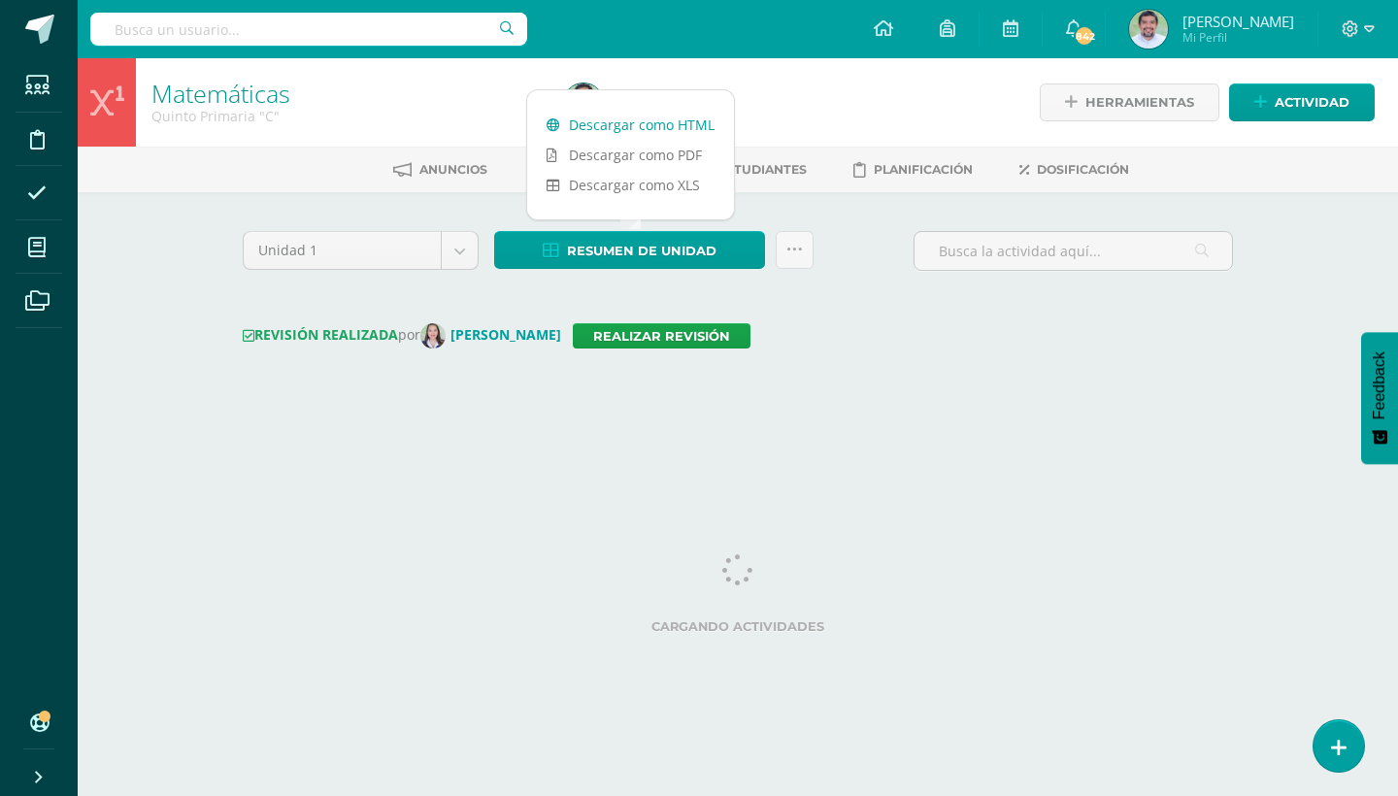
click at [672, 120] on link "Descargar como HTML" at bounding box center [630, 125] width 207 height 30
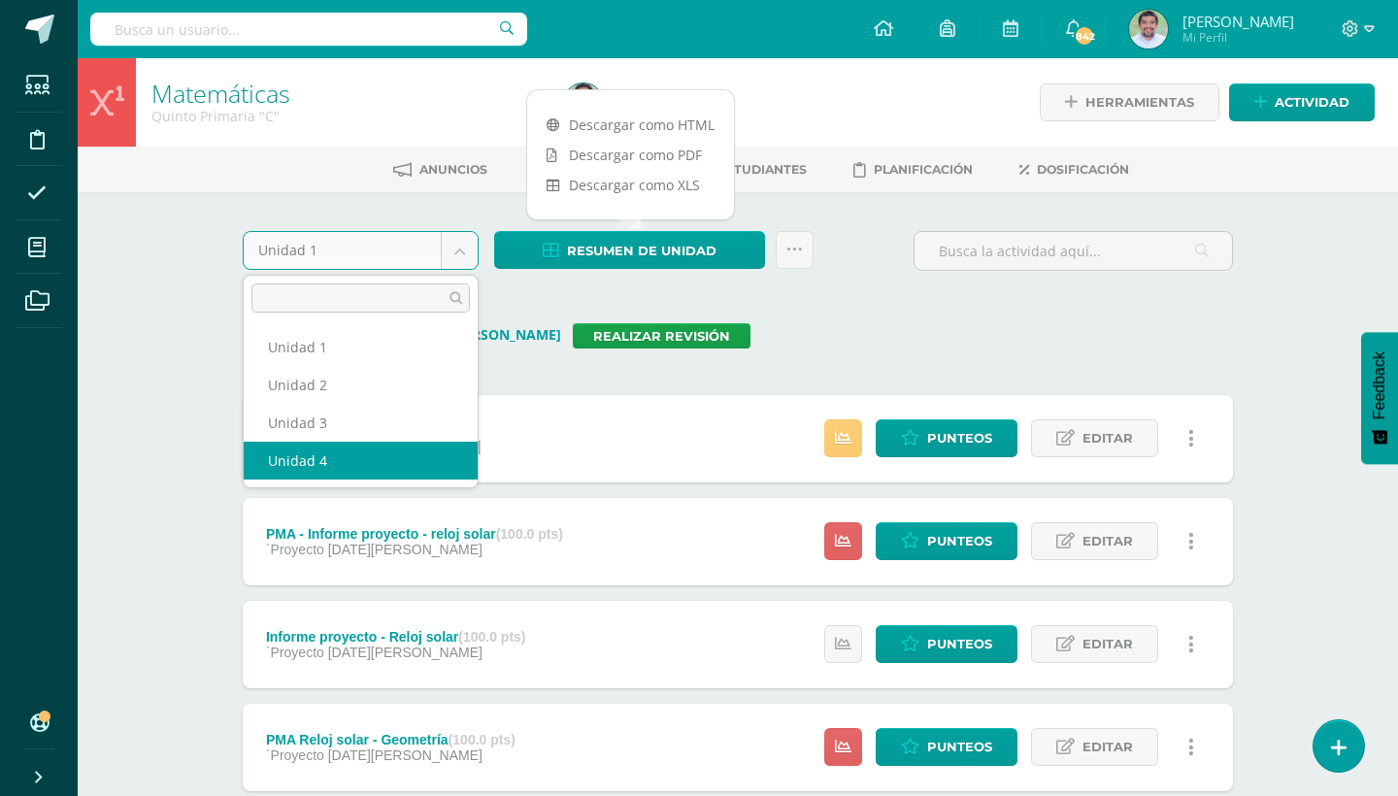
select select "Unidad 4"
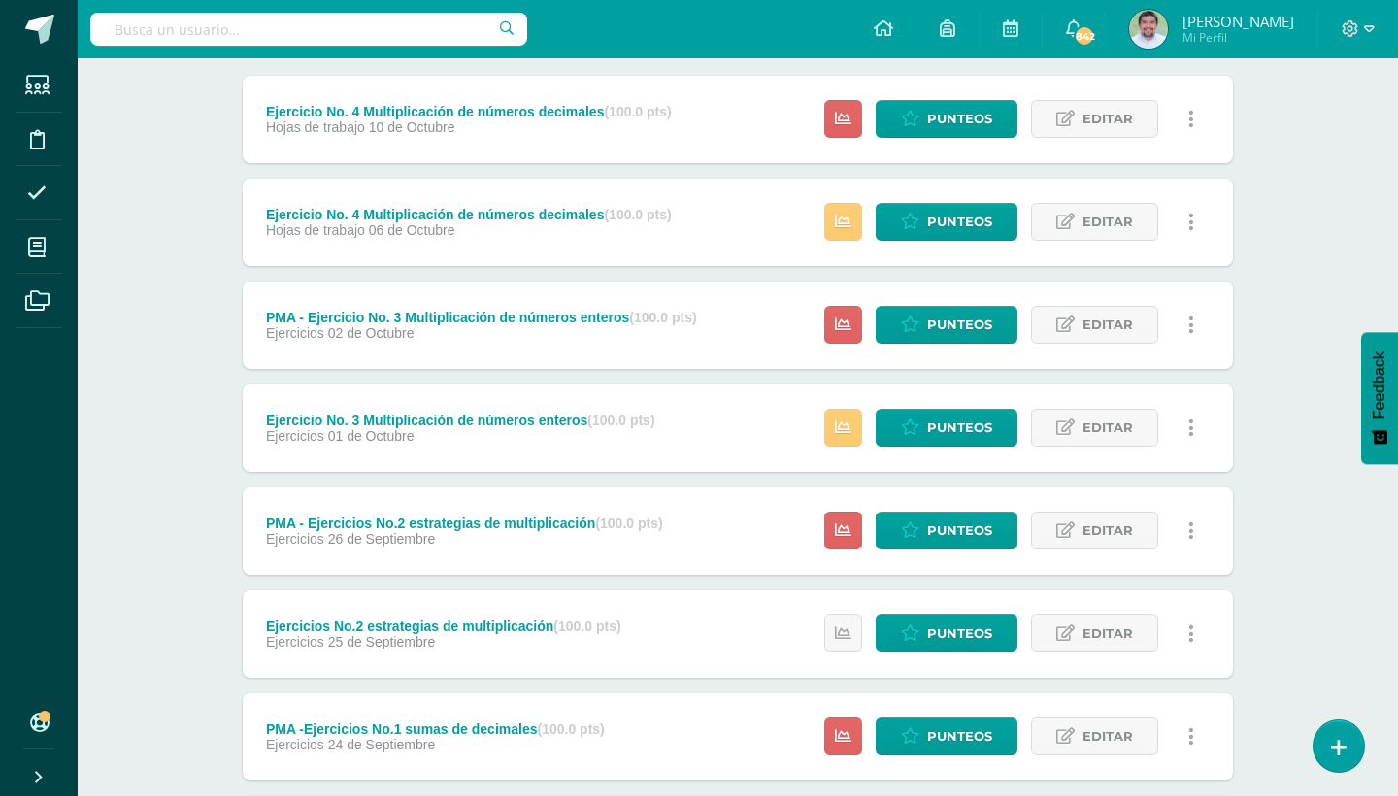
scroll to position [352, 0]
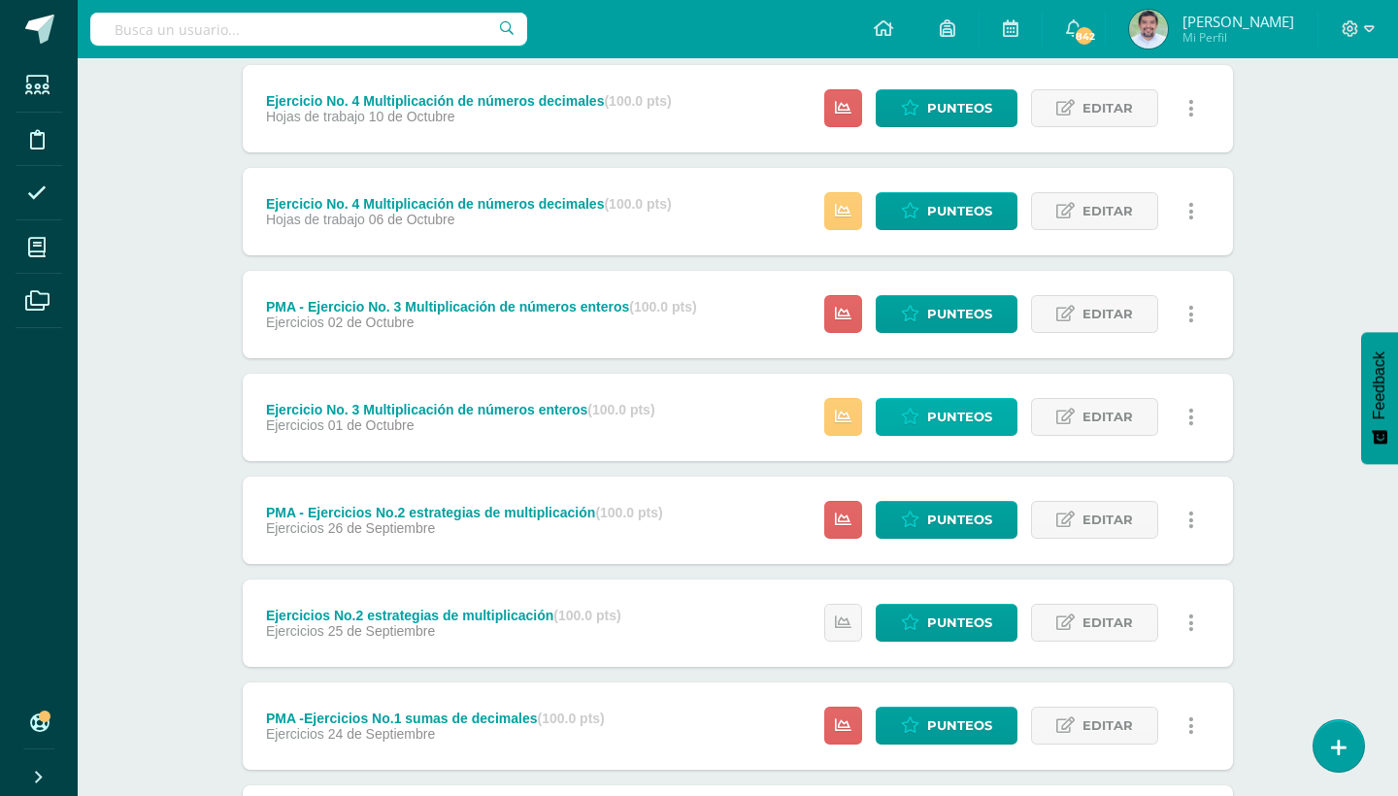
click at [945, 418] on span "Punteos" at bounding box center [959, 417] width 65 height 36
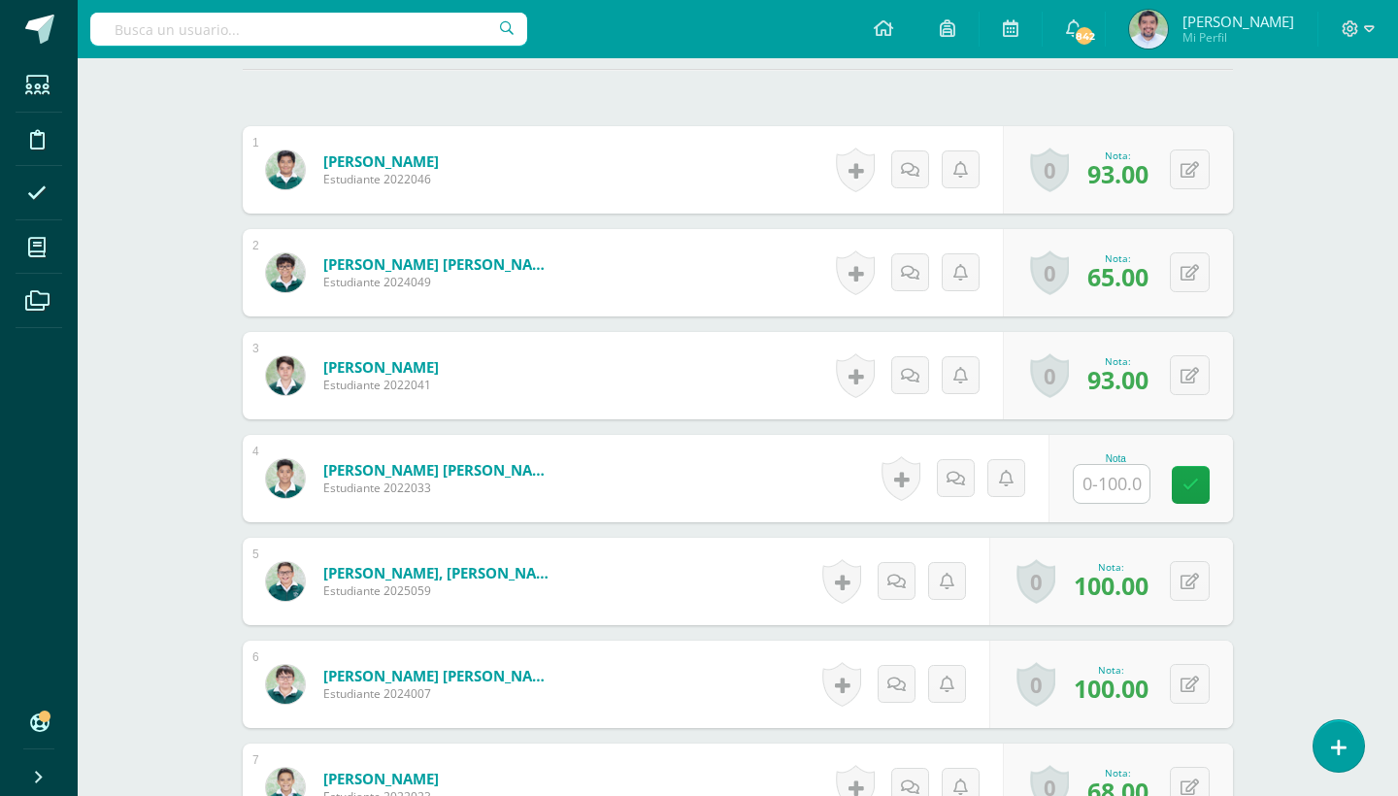
scroll to position [551, 0]
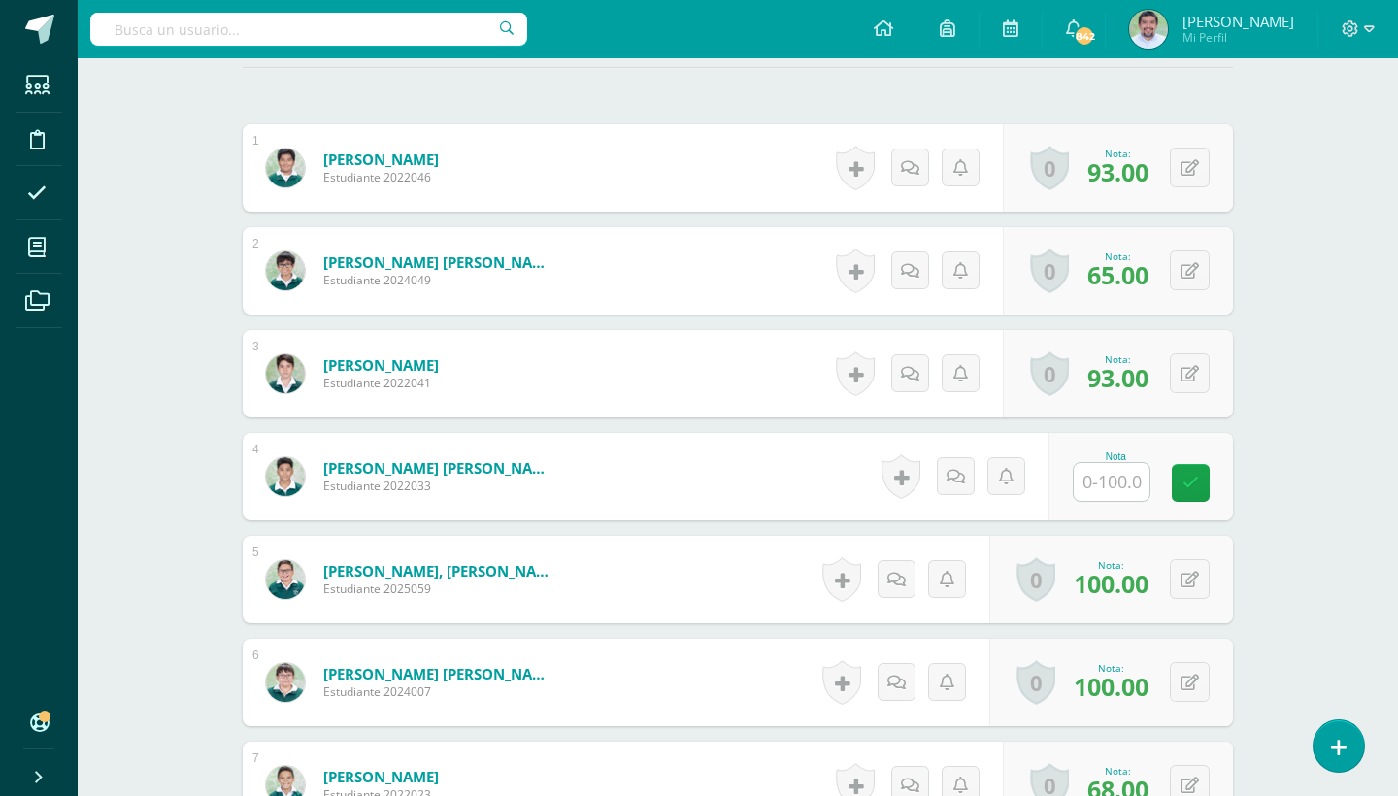
click at [1118, 479] on input "text" at bounding box center [1112, 482] width 76 height 38
type input "96"
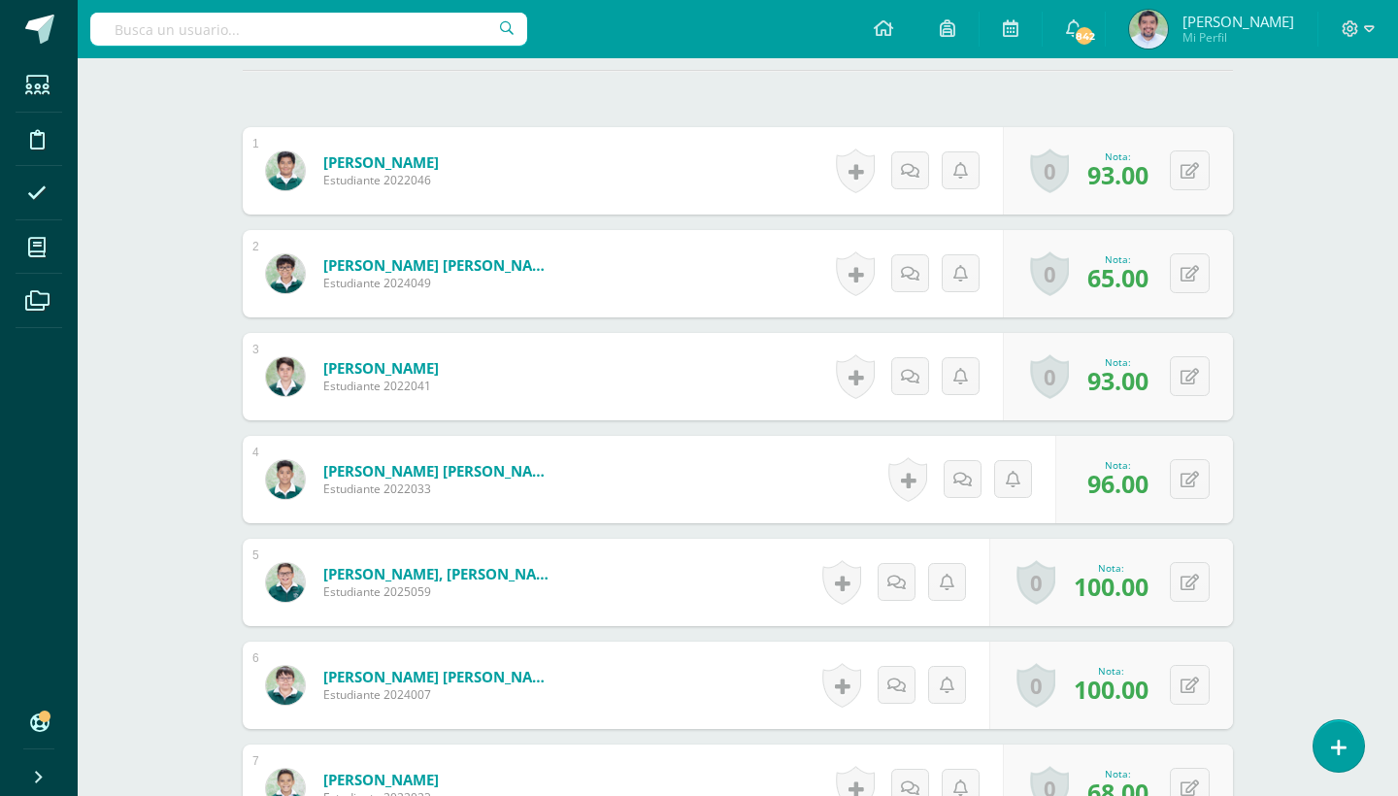
scroll to position [550, 0]
